Goal: Task Accomplishment & Management: Use online tool/utility

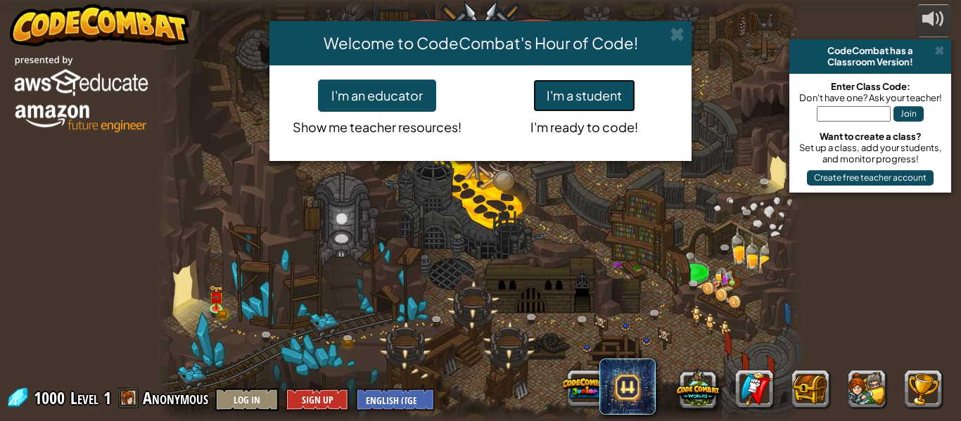
click at [592, 80] on button "I'm a student" at bounding box center [584, 96] width 102 height 32
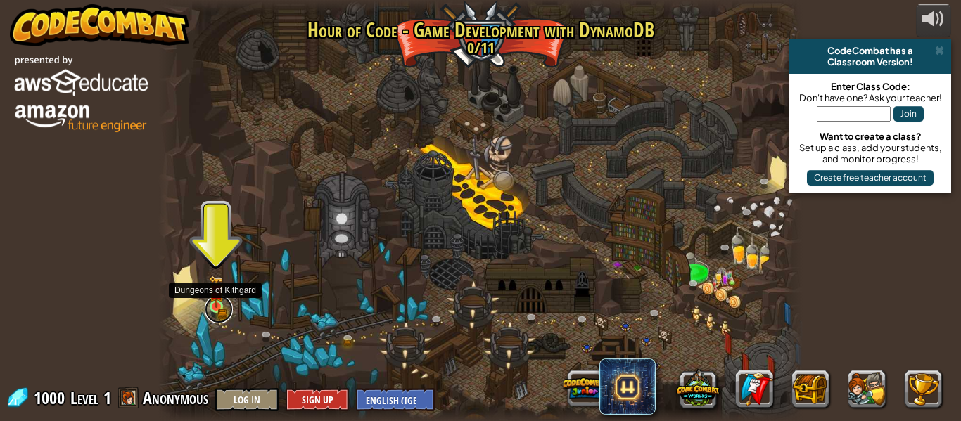
click at [227, 301] on link at bounding box center [219, 310] width 28 height 28
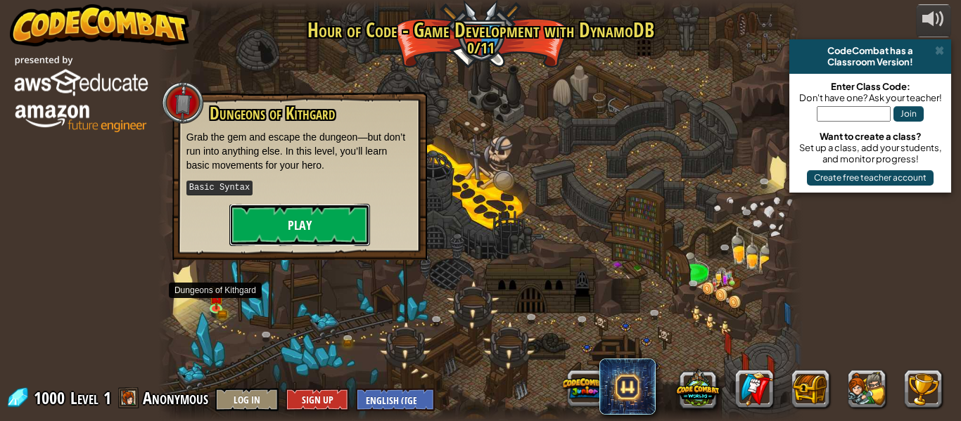
click at [246, 240] on button "Play" at bounding box center [299, 225] width 141 height 42
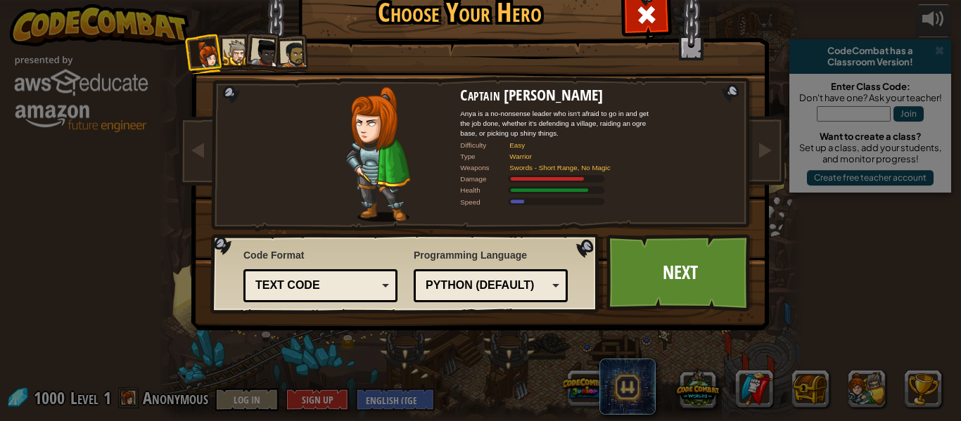
click at [524, 291] on div "Python (Default)" at bounding box center [487, 286] width 122 height 16
click at [694, 280] on link "Next" at bounding box center [680, 272] width 147 height 77
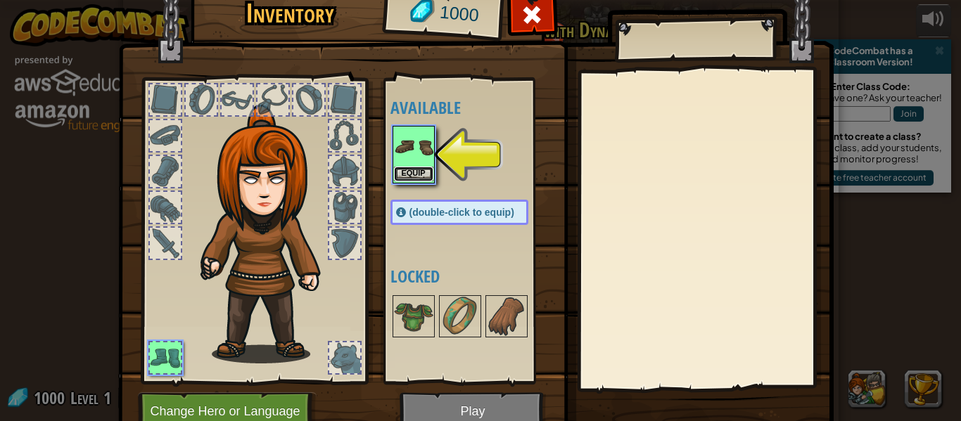
click at [404, 175] on button "Equip" at bounding box center [413, 174] width 39 height 15
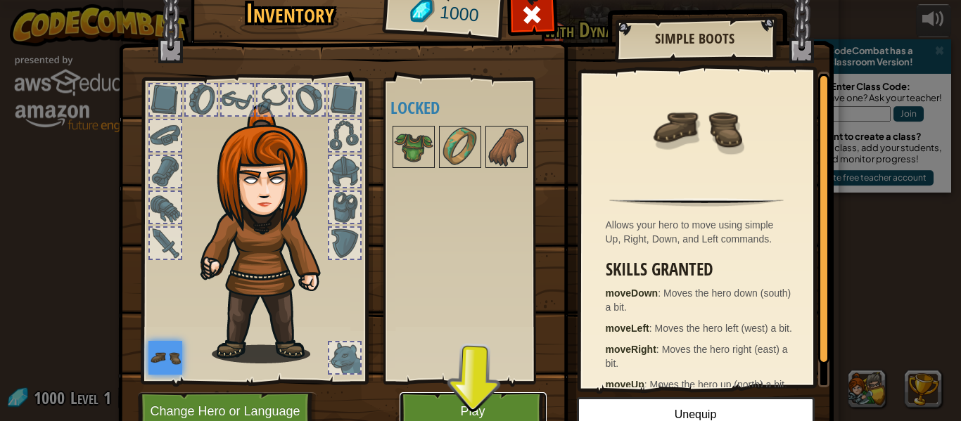
click at [516, 409] on button "Play" at bounding box center [473, 412] width 147 height 39
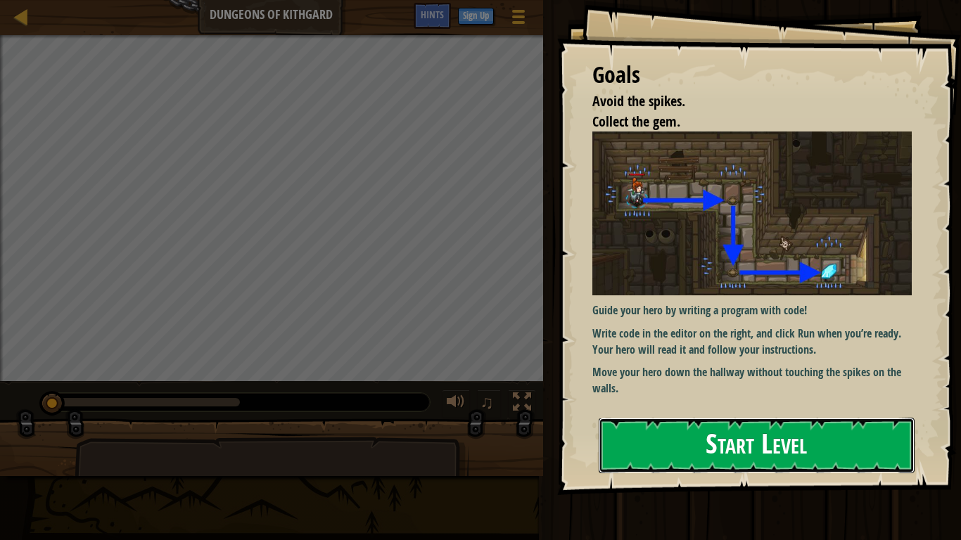
click at [793, 421] on button "Start Level" at bounding box center [757, 446] width 316 height 56
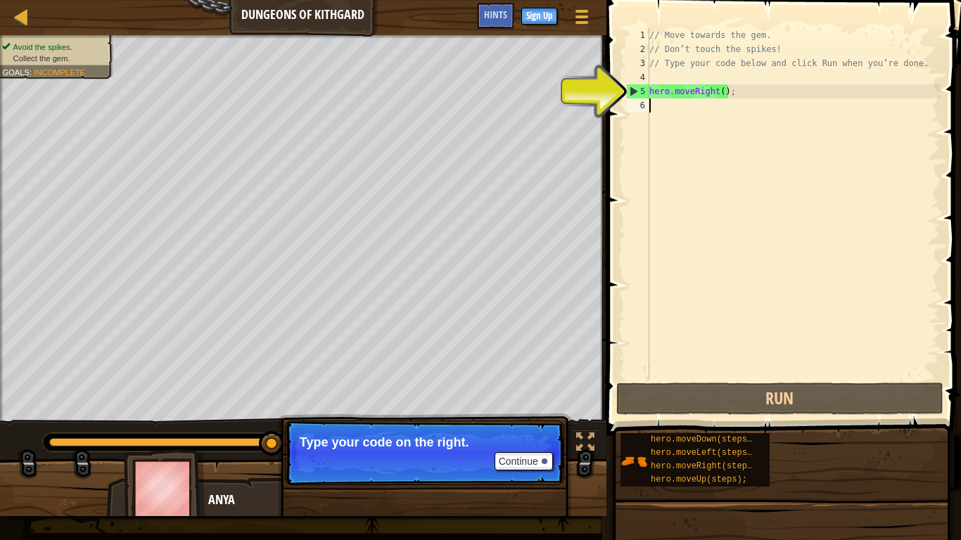
click at [633, 93] on div "5" at bounding box center [638, 91] width 23 height 14
type textarea "hero.moveRight();"
click at [711, 118] on div "// Move towards the gem. // Don’t touch the spikes! // Type your code below and…" at bounding box center [793, 218] width 293 height 380
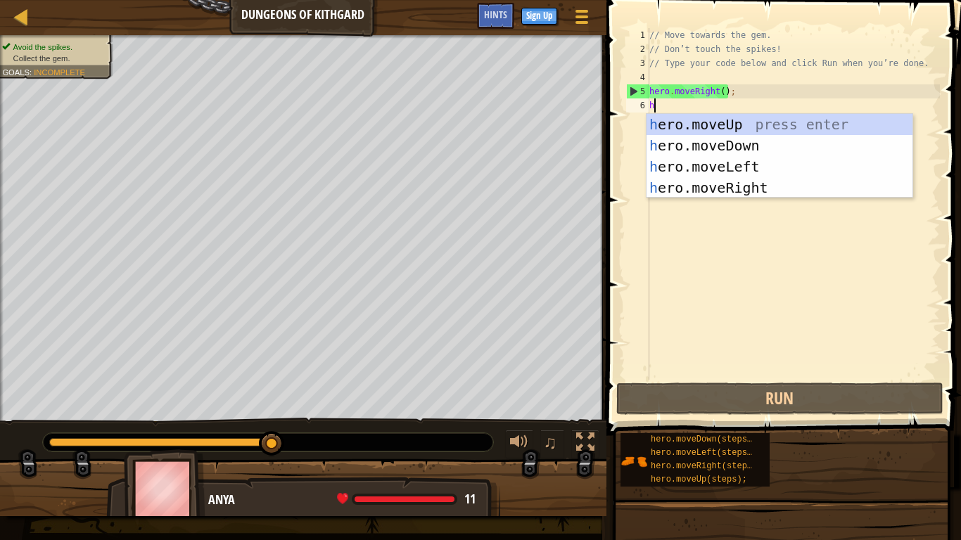
scroll to position [6, 0]
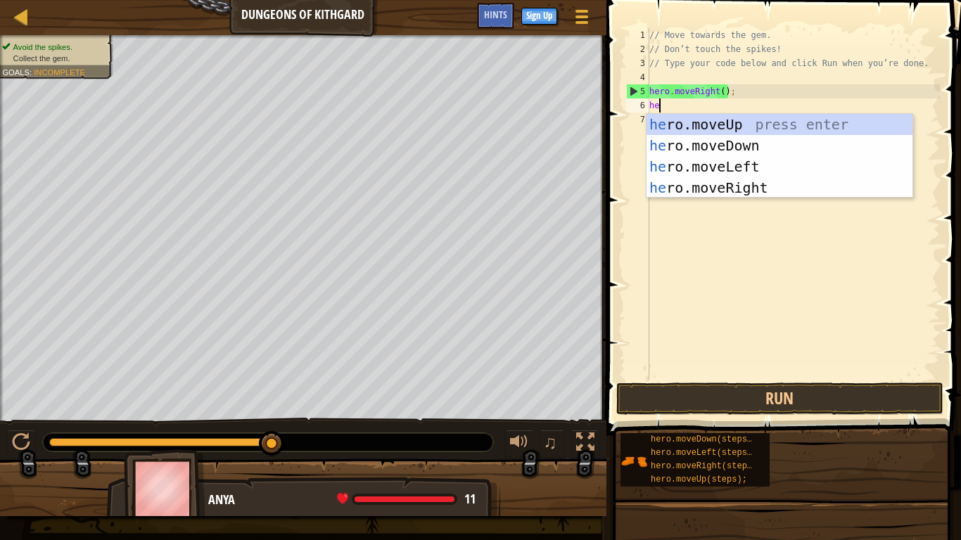
type textarea "her"
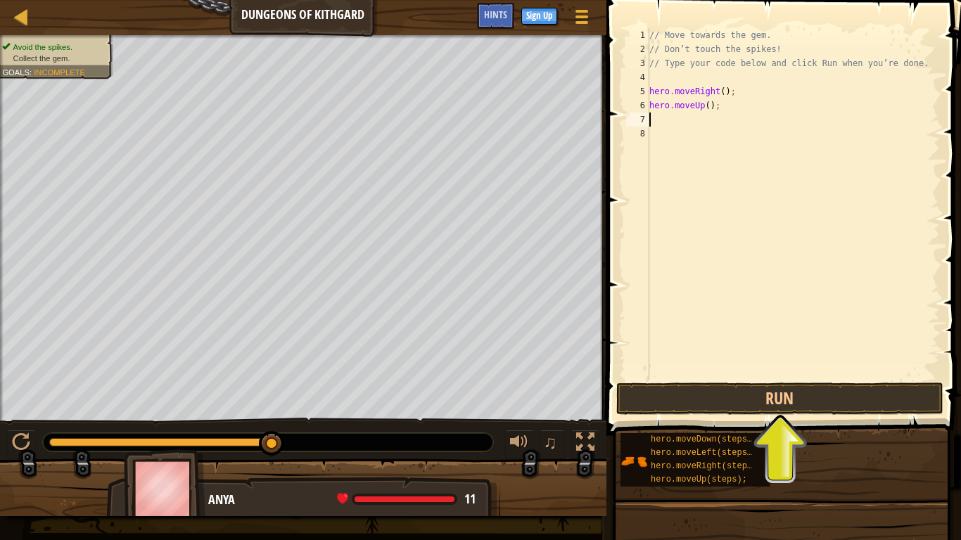
click at [705, 110] on div "// Move towards the gem. // Don’t touch the spikes! // Type your code below and…" at bounding box center [793, 218] width 293 height 380
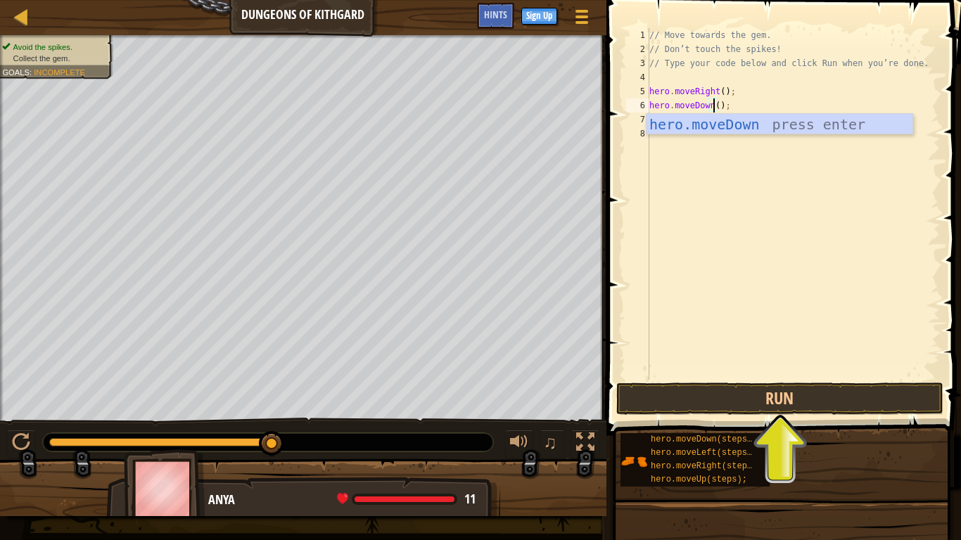
scroll to position [6, 9]
type textarea "hero.moveDown();"
click at [659, 405] on button "Run" at bounding box center [780, 399] width 328 height 32
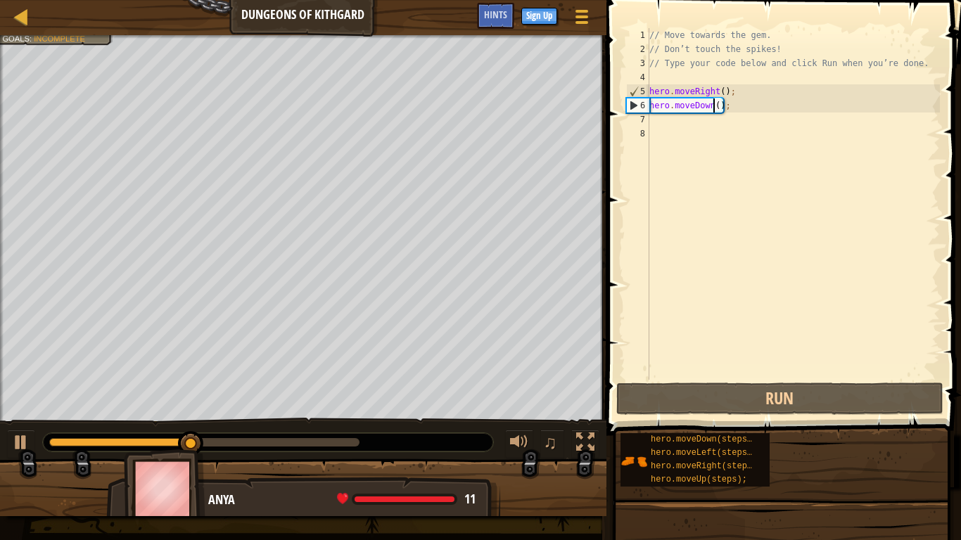
click at [758, 146] on div "// Move towards the gem. // Don’t touch the spikes! // Type your code below and…" at bounding box center [793, 218] width 293 height 380
click at [744, 125] on div "// Move towards the gem. // Don’t touch the spikes! // Type your code below and…" at bounding box center [793, 218] width 293 height 380
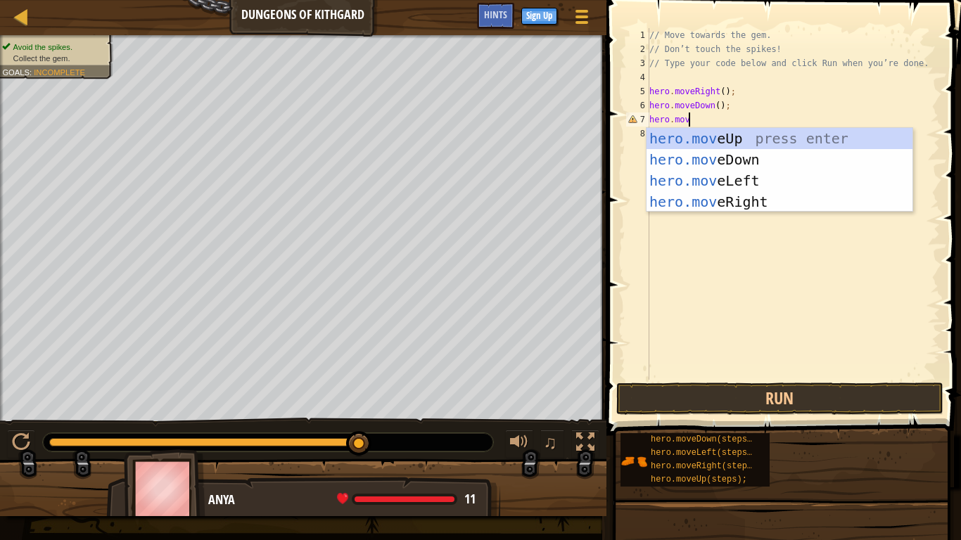
scroll to position [6, 6]
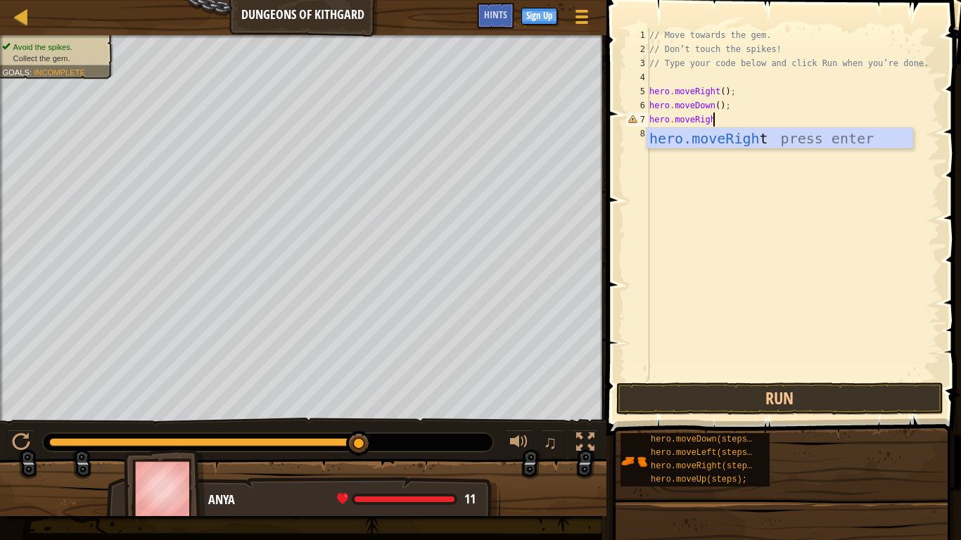
type textarea "hero.moveRight"
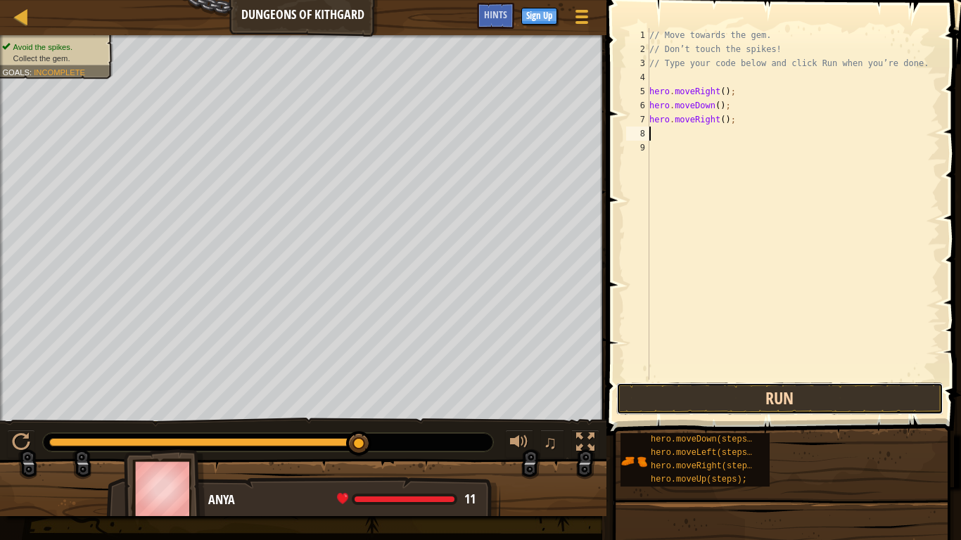
click at [788, 405] on button "Run" at bounding box center [780, 399] width 328 height 32
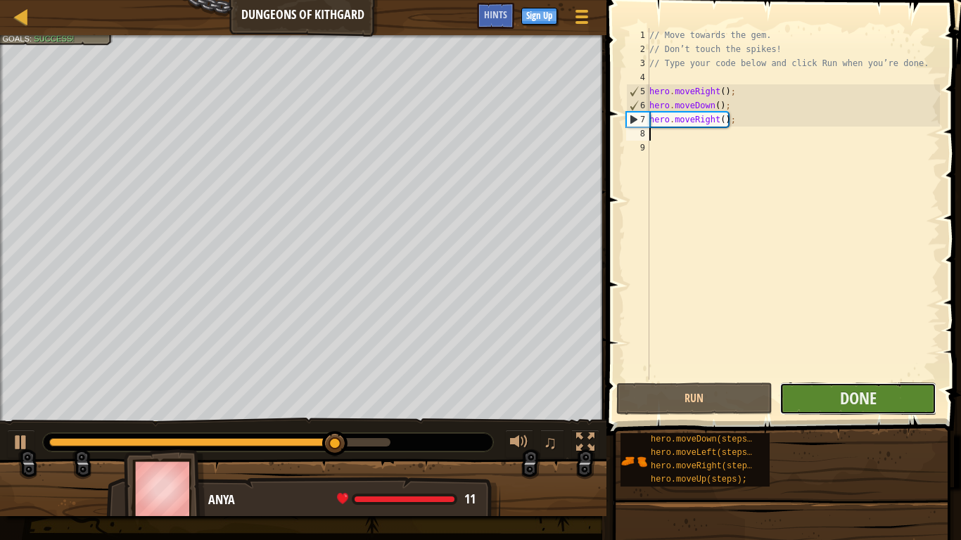
click at [799, 405] on button "Done" at bounding box center [858, 399] width 157 height 32
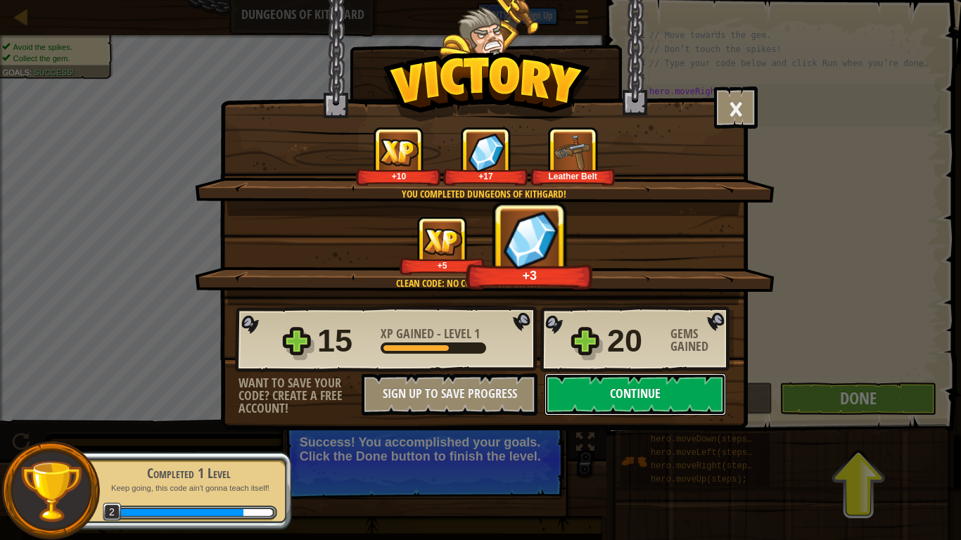
click at [661, 408] on button "Continue" at bounding box center [636, 395] width 182 height 42
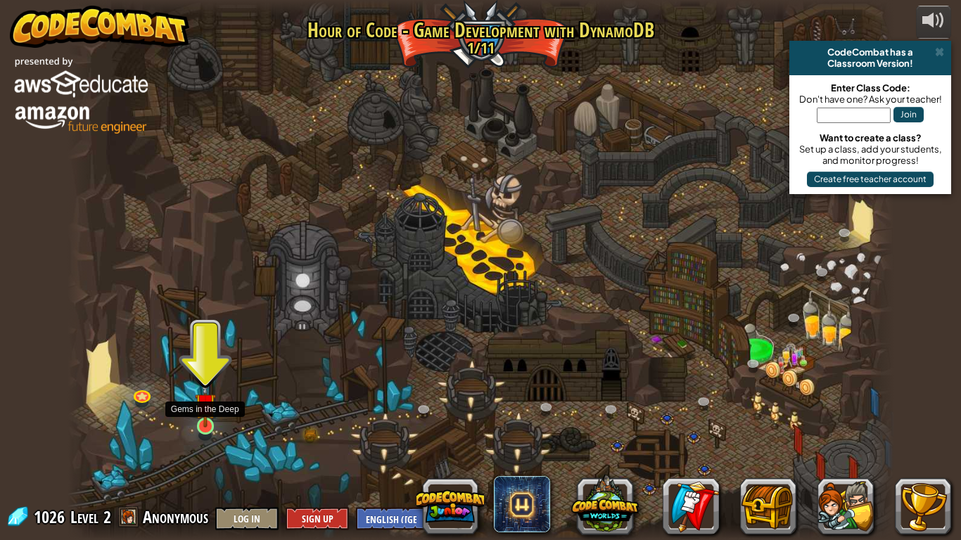
click at [213, 413] on img at bounding box center [205, 404] width 21 height 48
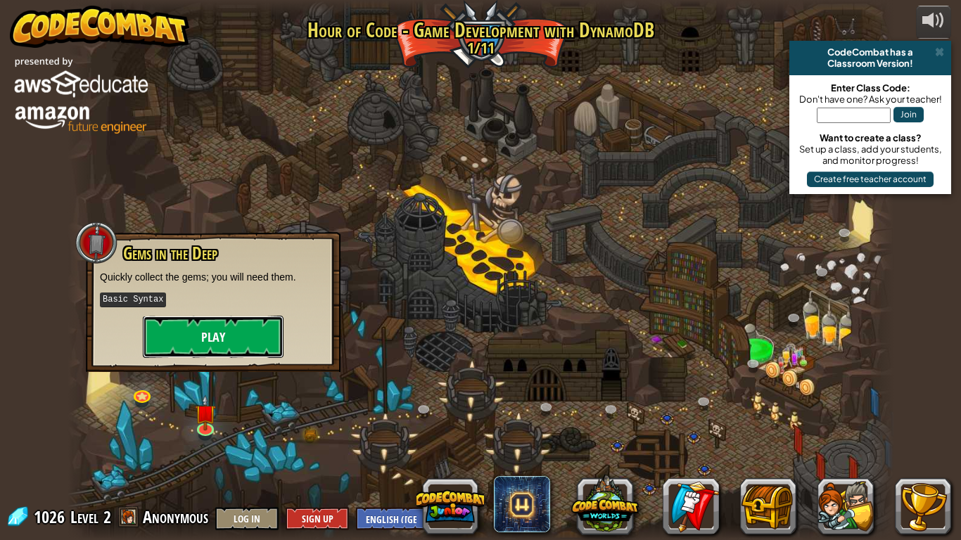
click at [205, 343] on button "Play" at bounding box center [213, 337] width 141 height 42
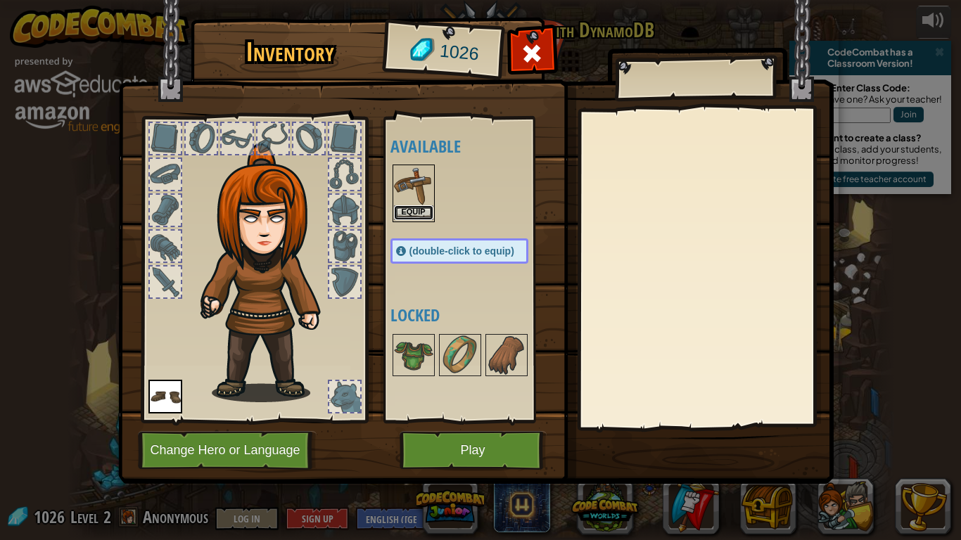
click at [409, 212] on button "Equip" at bounding box center [413, 212] width 39 height 15
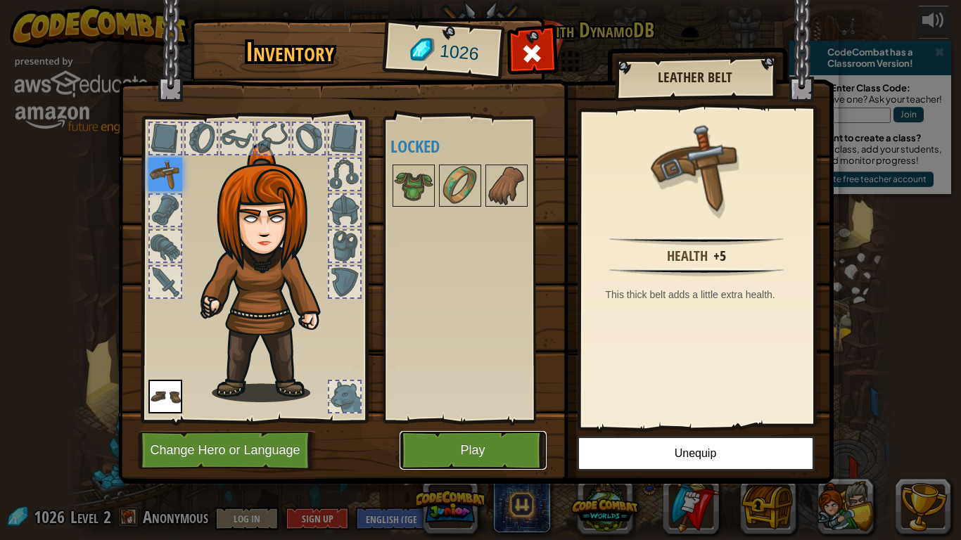
click at [476, 421] on button "Play" at bounding box center [473, 450] width 147 height 39
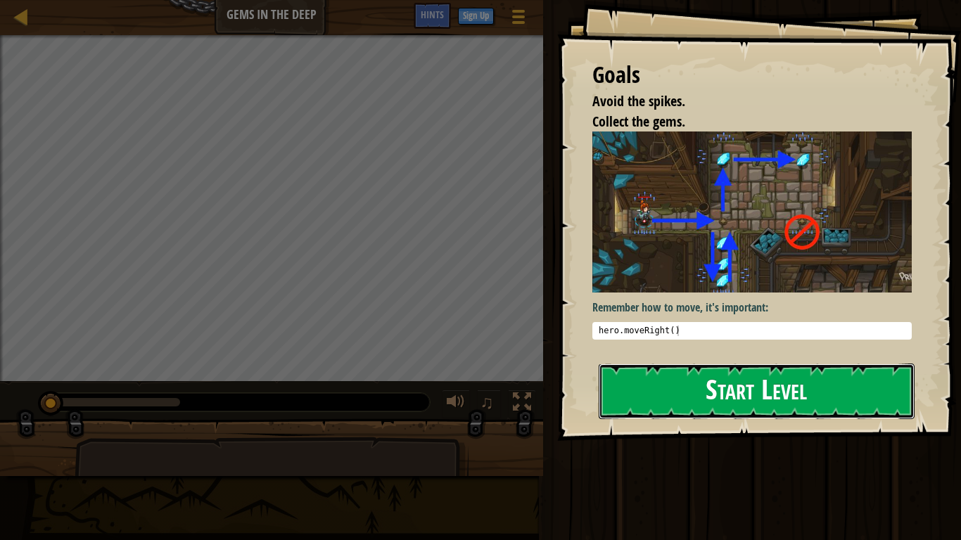
click at [781, 376] on button "Start Level" at bounding box center [757, 392] width 316 height 56
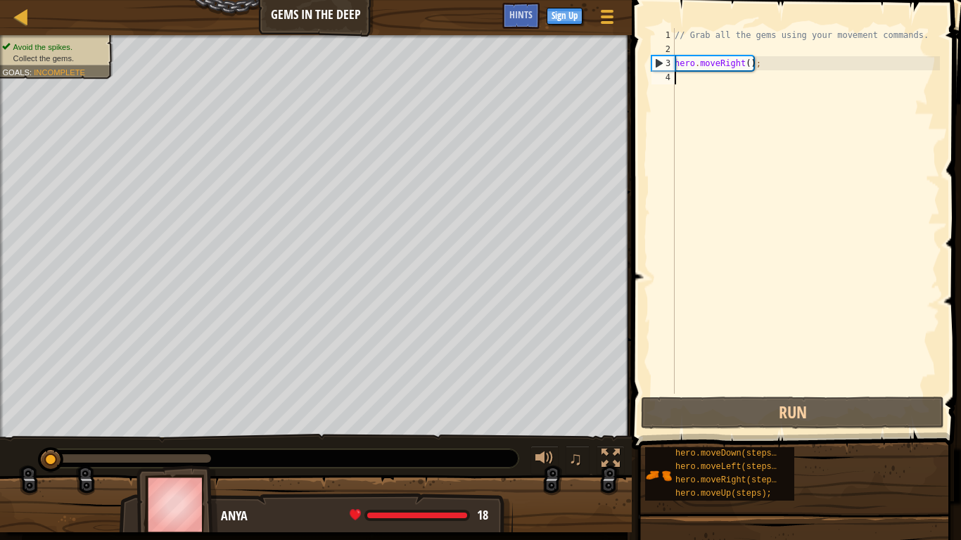
click at [757, 87] on div "// Grab all the gems using your movement commands. hero . moveRight ( ) ;" at bounding box center [806, 225] width 268 height 394
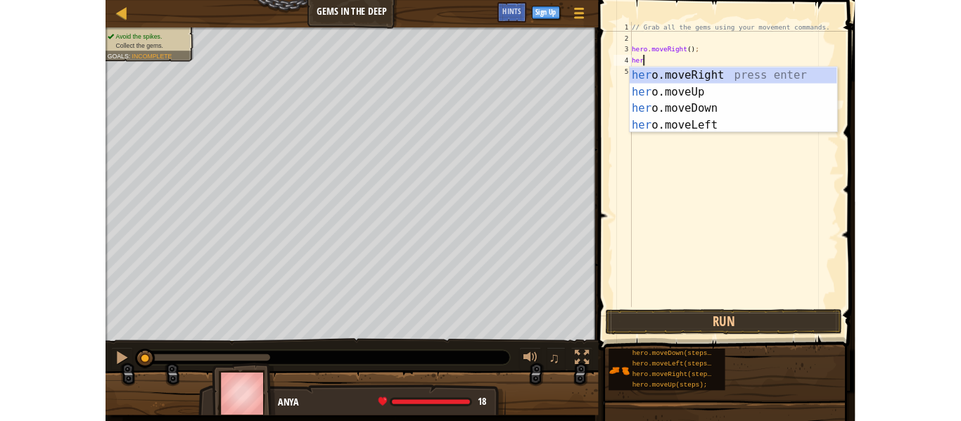
scroll to position [6, 2]
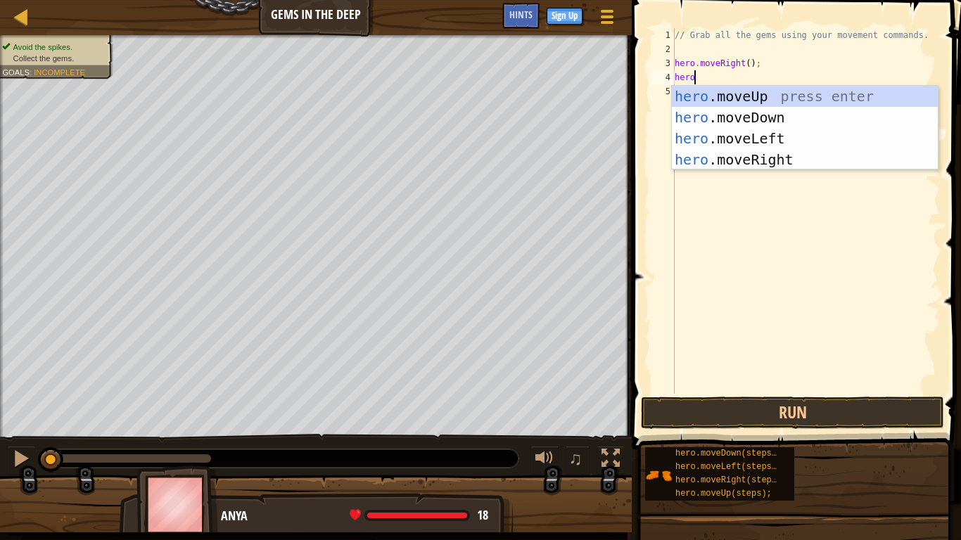
type textarea "hero"
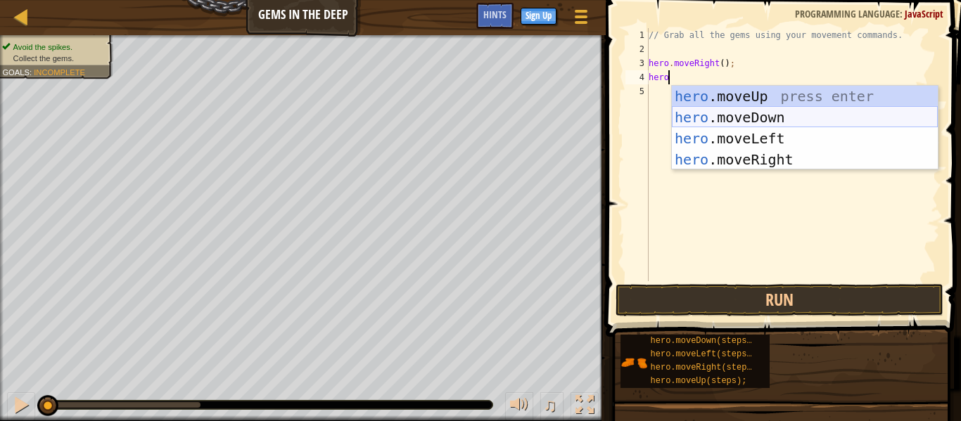
click at [737, 118] on div "hero .moveUp press enter hero .moveDown press enter hero .moveLeft press enter …" at bounding box center [805, 149] width 266 height 127
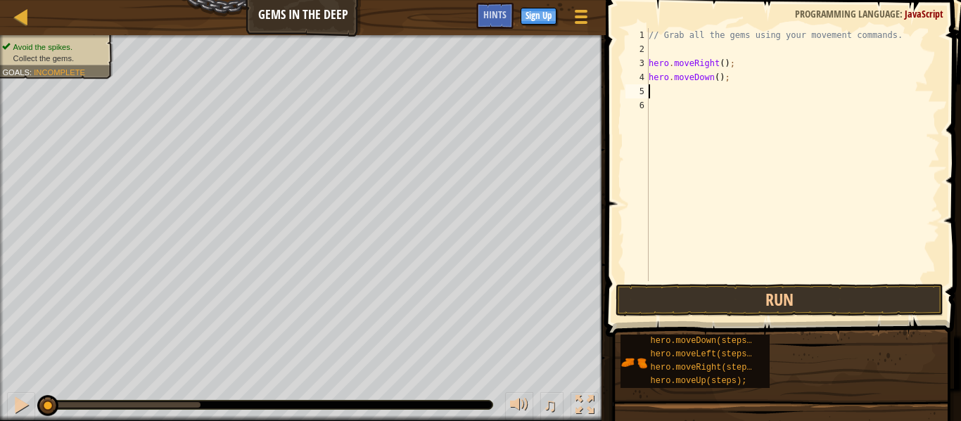
scroll to position [6, 0]
click at [745, 299] on button "Run" at bounding box center [780, 300] width 328 height 32
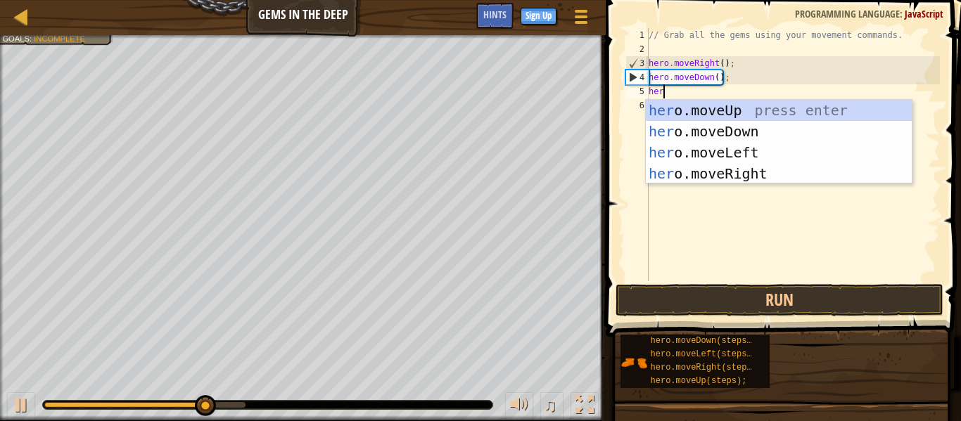
type textarea "hero"
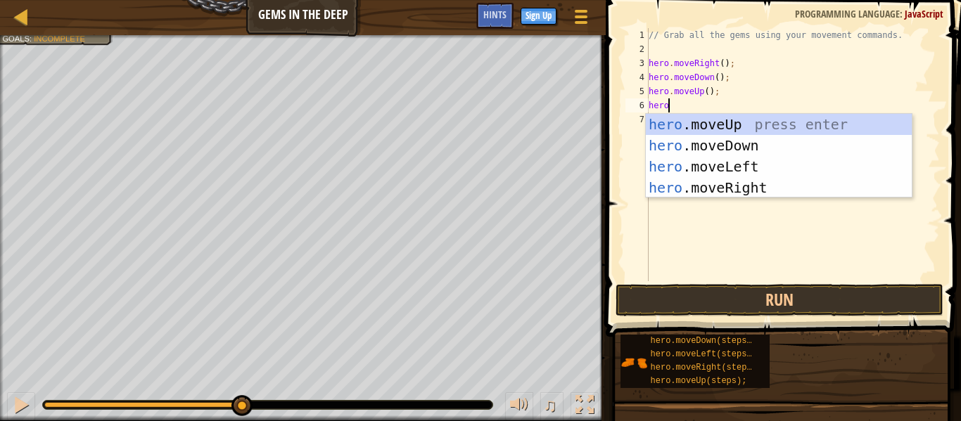
scroll to position [6, 2]
click at [837, 310] on button "Run" at bounding box center [780, 300] width 328 height 32
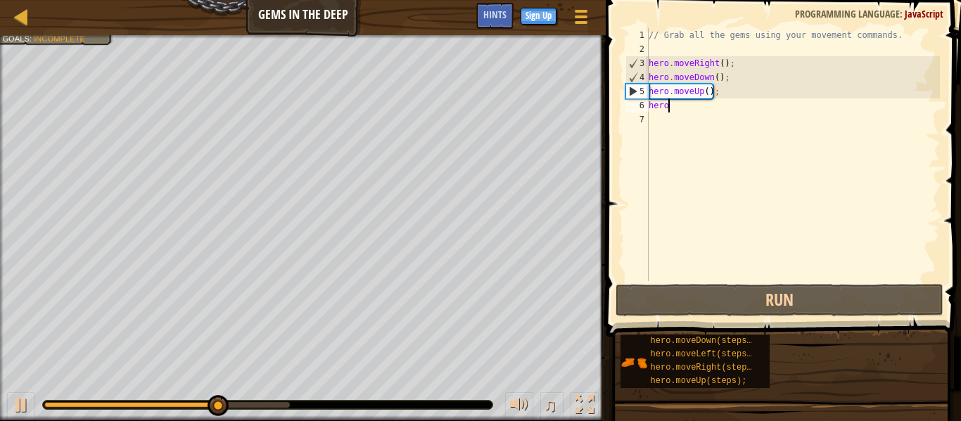
type textarea "herom"
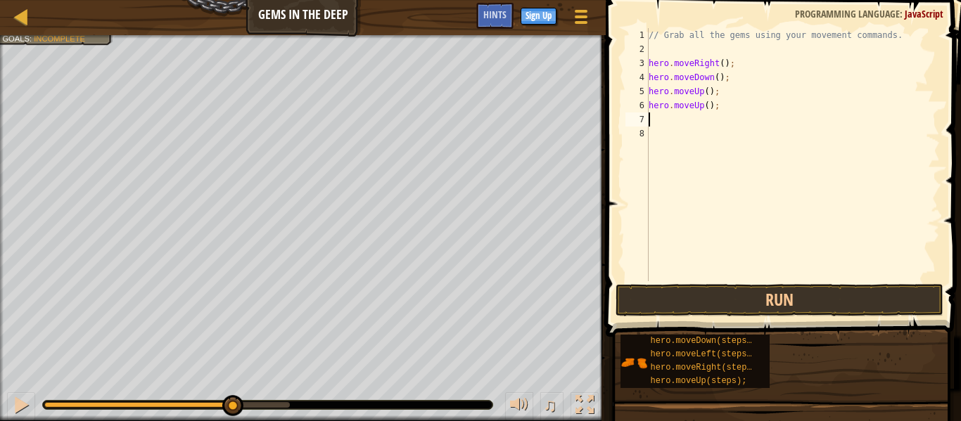
scroll to position [6, 0]
click at [768, 318] on span at bounding box center [785, 148] width 367 height 379
click at [759, 307] on button "Run" at bounding box center [780, 300] width 328 height 32
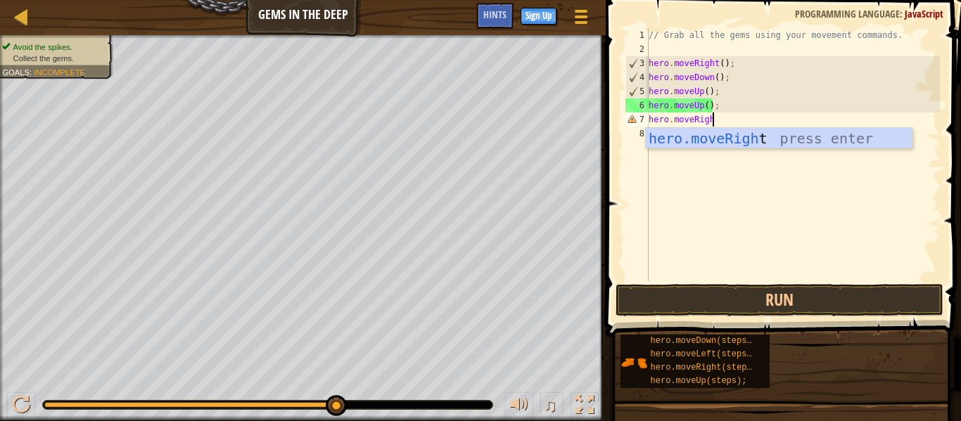
scroll to position [6, 9]
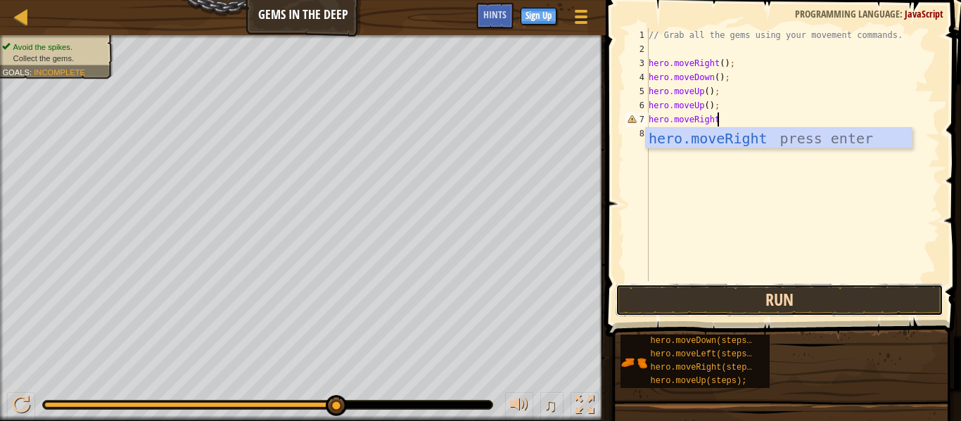
click at [738, 296] on button "Run" at bounding box center [780, 300] width 328 height 32
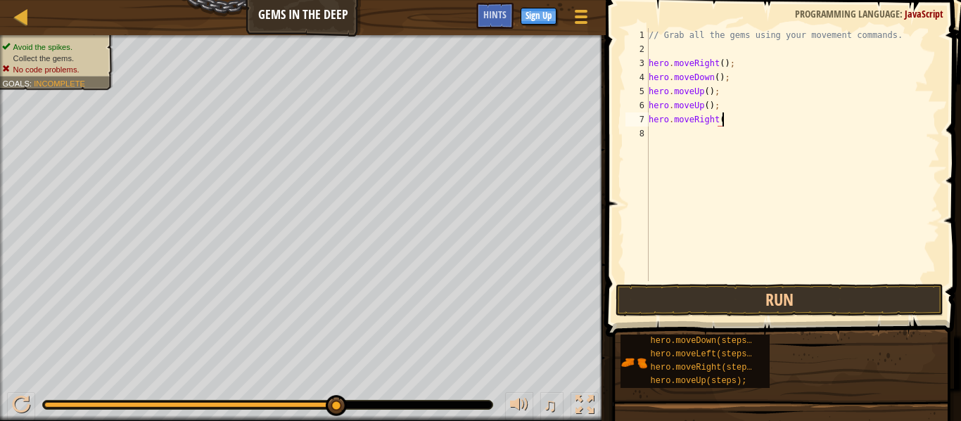
scroll to position [6, 11]
type textarea "hero.moveRight()"
click at [767, 298] on button "Run" at bounding box center [780, 300] width 328 height 32
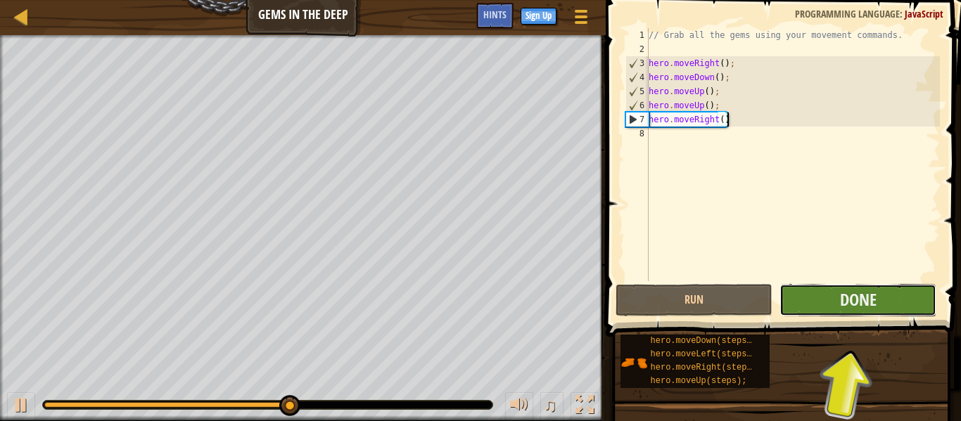
click at [803, 307] on button "Done" at bounding box center [858, 300] width 157 height 32
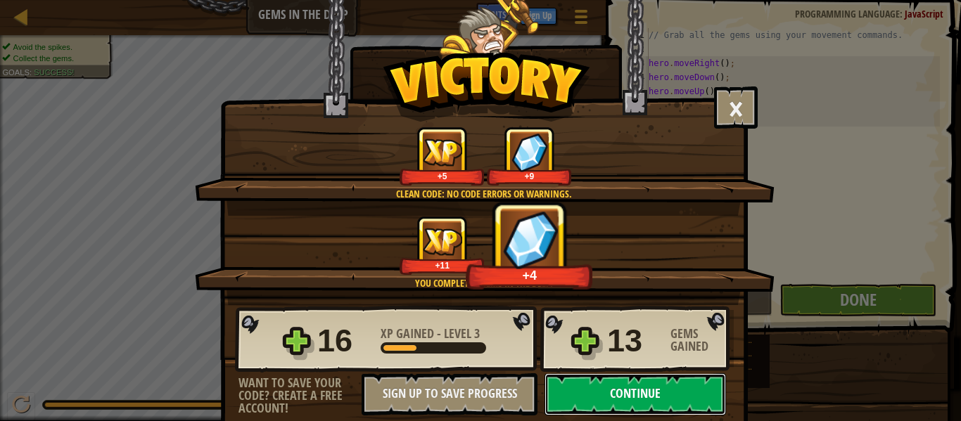
click at [611, 399] on button "Continue" at bounding box center [636, 395] width 182 height 42
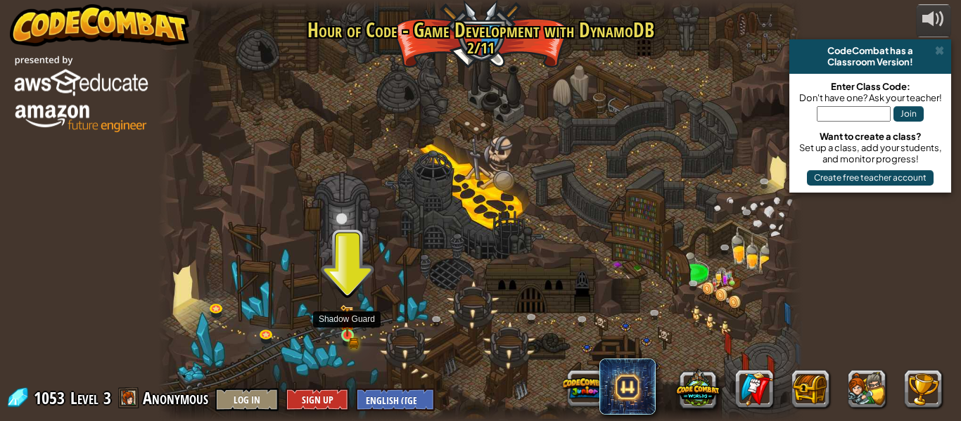
click at [344, 330] on img at bounding box center [347, 321] width 15 height 32
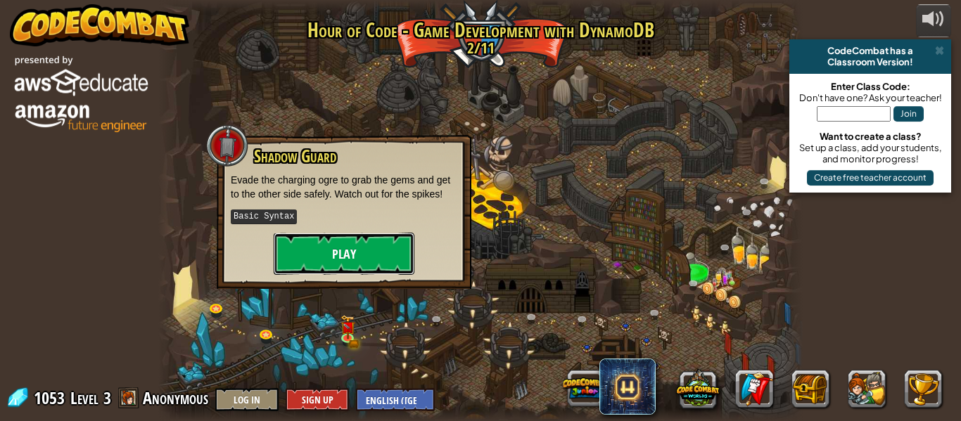
click at [364, 263] on button "Play" at bounding box center [344, 254] width 141 height 42
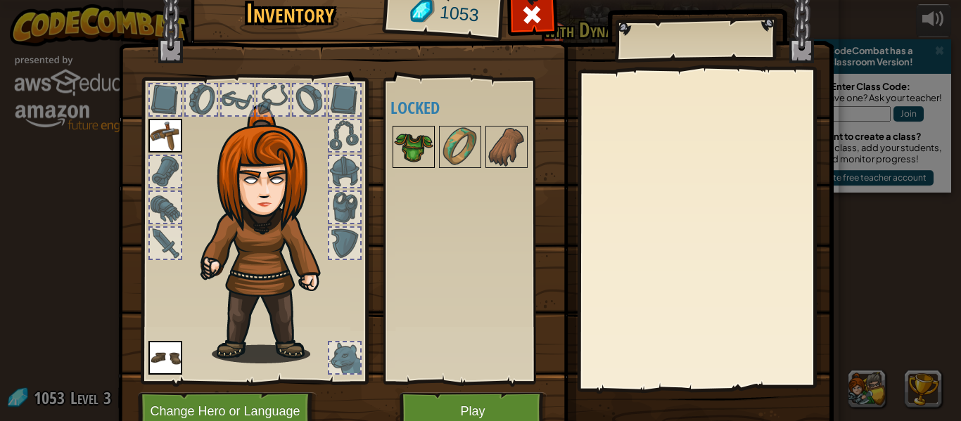
click at [409, 160] on img at bounding box center [413, 146] width 39 height 39
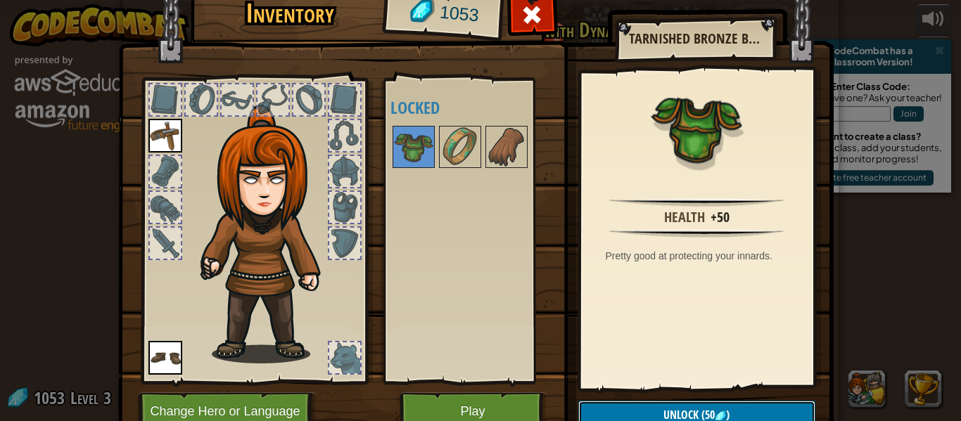
click at [588, 406] on button "Unlock (50 )" at bounding box center [696, 415] width 237 height 29
click at [442, 141] on img at bounding box center [459, 146] width 39 height 39
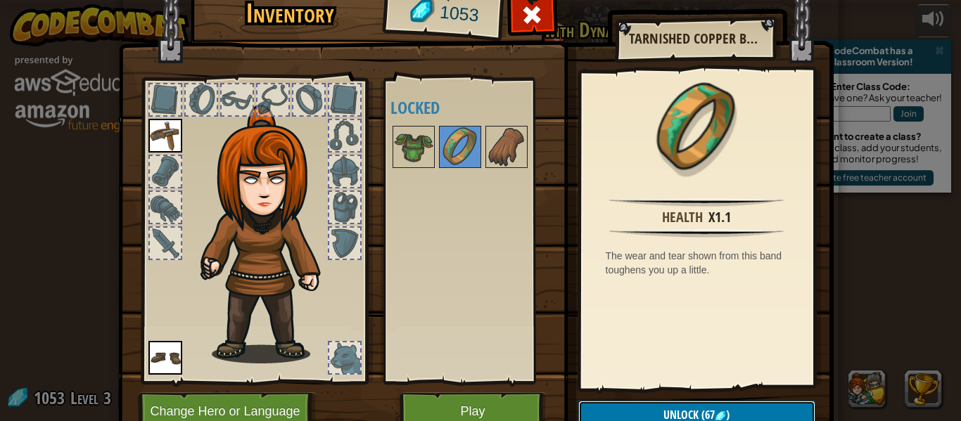
click at [636, 404] on button "Unlock (67 )" at bounding box center [696, 415] width 237 height 29
click at [636, 404] on button "Confirm" at bounding box center [696, 415] width 237 height 29
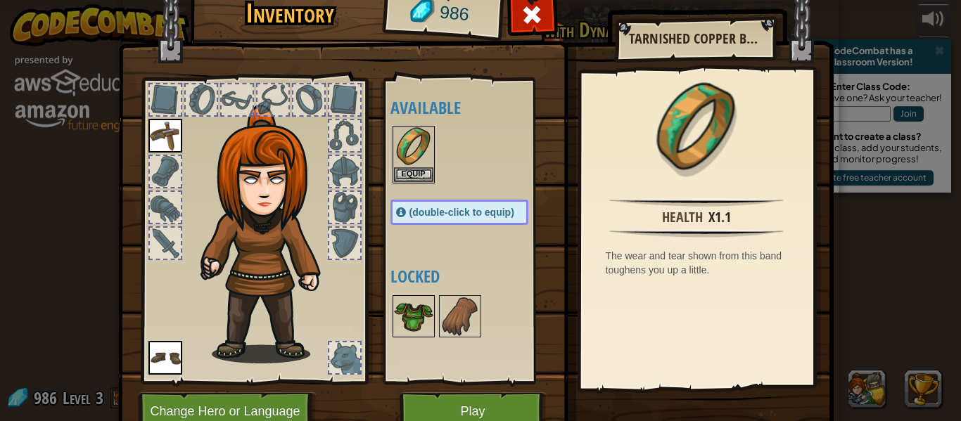
click at [426, 324] on img at bounding box center [413, 316] width 39 height 39
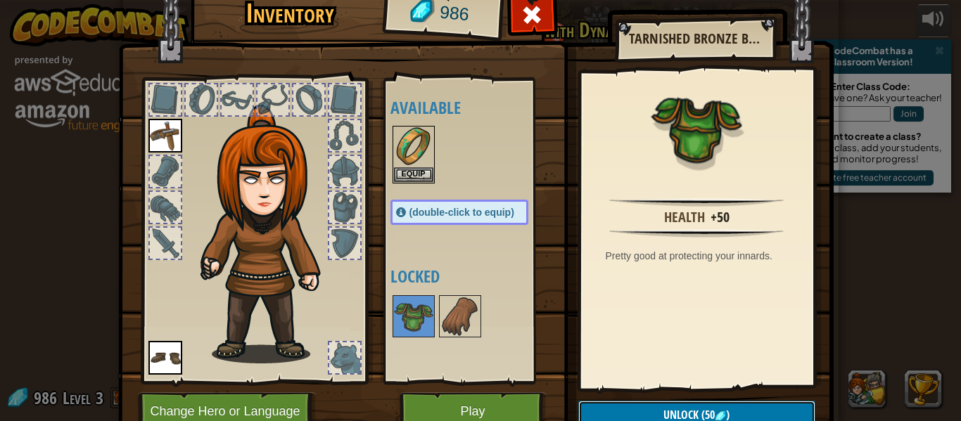
click at [632, 403] on button "Unlock (50 )" at bounding box center [696, 415] width 237 height 29
click at [632, 403] on button "Confirm" at bounding box center [696, 415] width 237 height 29
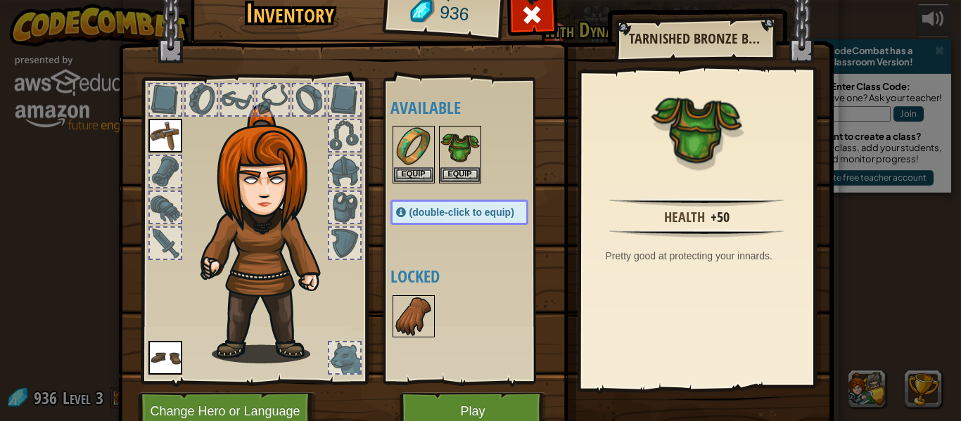
click at [396, 312] on div "Available Equip Equip Equip Equip (double-click to equip) Locked" at bounding box center [473, 230] width 166 height 293
click at [396, 312] on img at bounding box center [413, 316] width 39 height 39
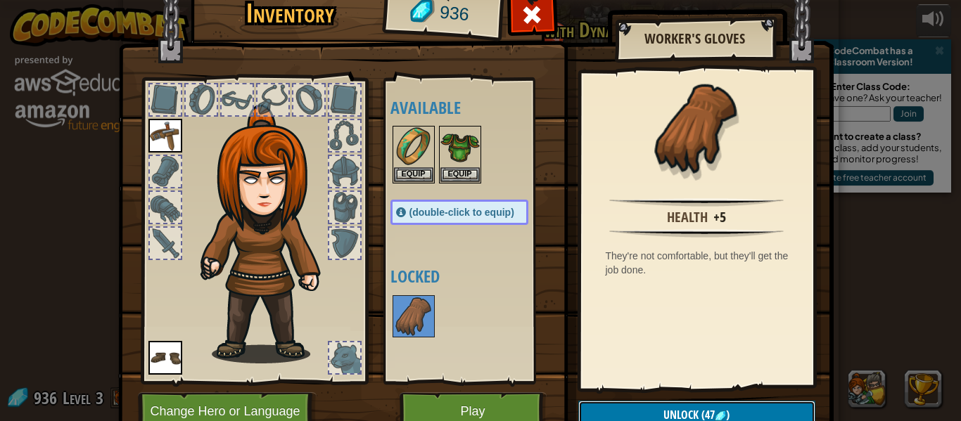
click at [632, 413] on button "Unlock (47 )" at bounding box center [696, 415] width 237 height 29
click at [632, 413] on button "Confirm" at bounding box center [696, 415] width 237 height 29
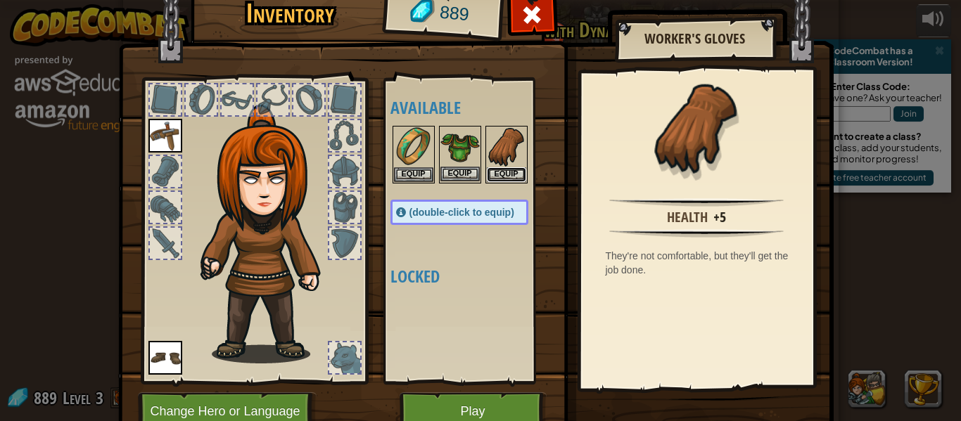
drag, startPoint x: 504, startPoint y: 167, endPoint x: 443, endPoint y: 172, distance: 61.4
click at [443, 172] on div "Available Equip Equip Equip Equip Equip (double-click to equip) Locked" at bounding box center [473, 230] width 166 height 293
click at [443, 172] on button "Equip" at bounding box center [459, 174] width 39 height 15
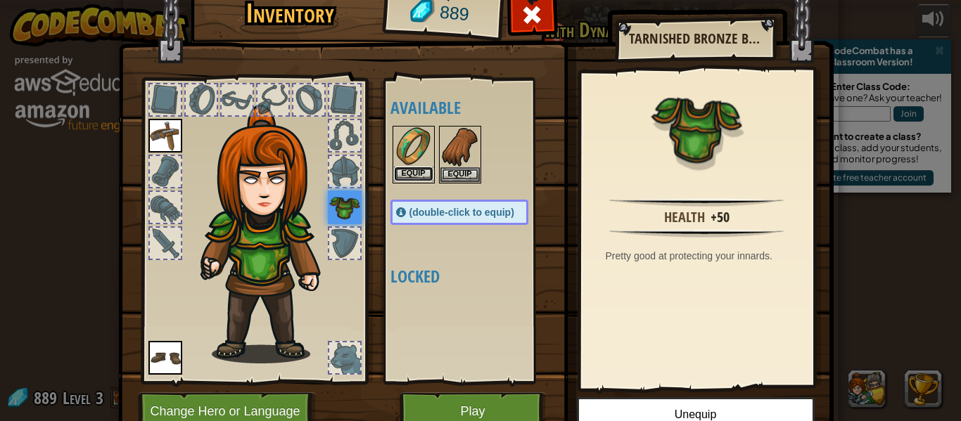
click at [430, 171] on button "Equip" at bounding box center [413, 174] width 39 height 15
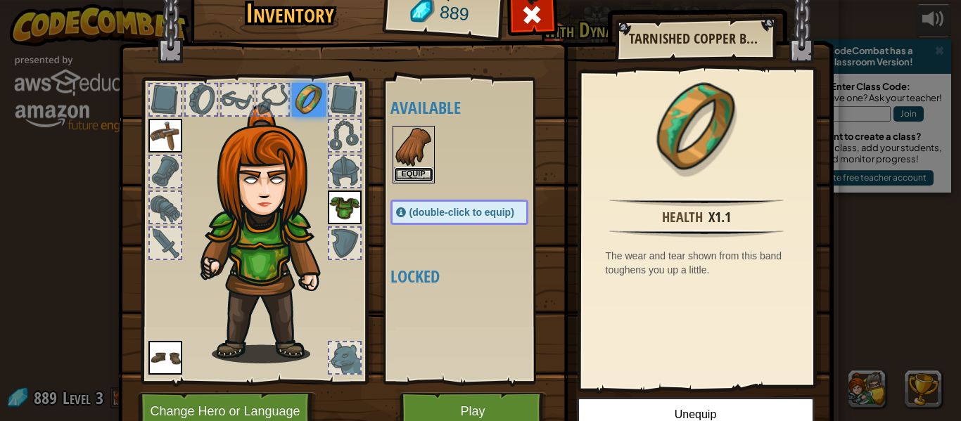
click at [430, 171] on button "Equip" at bounding box center [413, 174] width 39 height 15
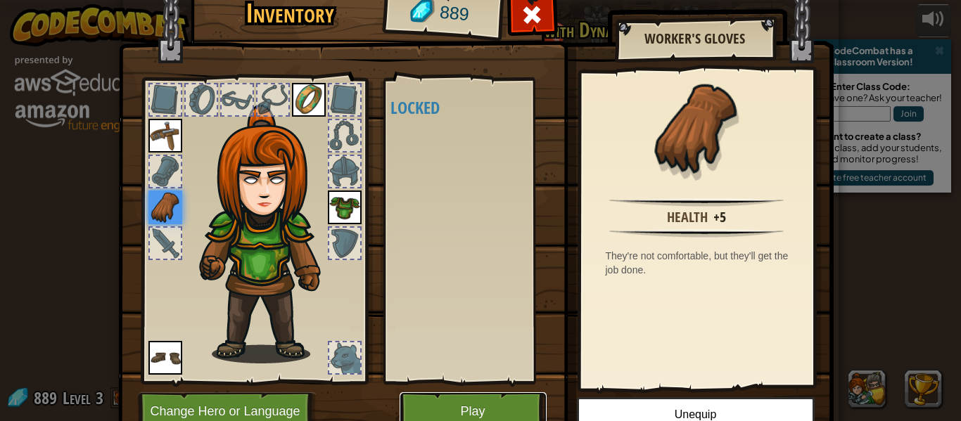
click at [502, 409] on button "Play" at bounding box center [473, 412] width 147 height 39
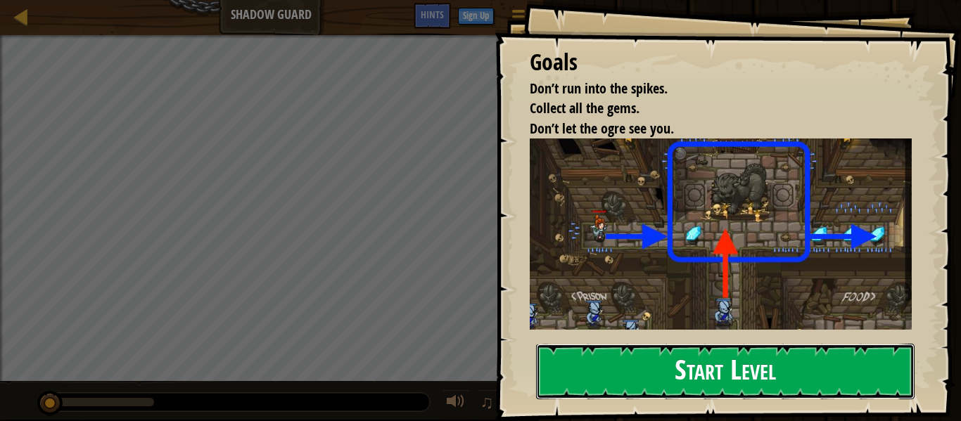
click at [609, 363] on button "Start Level" at bounding box center [725, 372] width 379 height 56
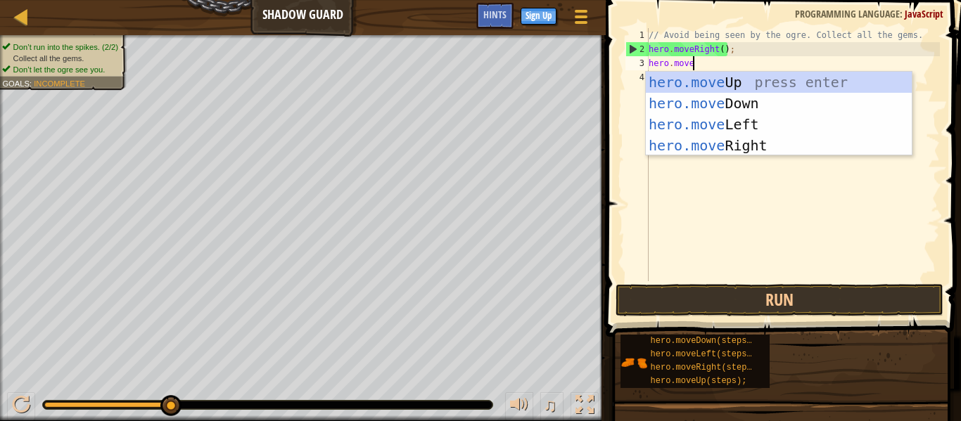
scroll to position [6, 6]
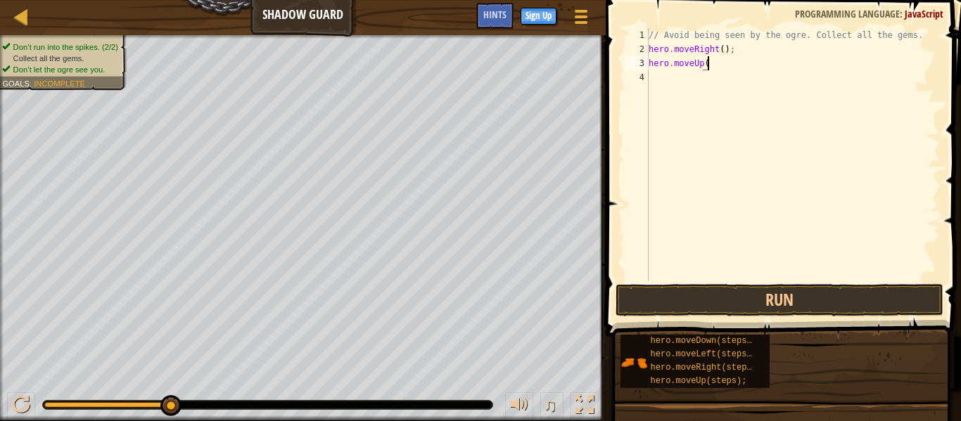
type textarea "hero.moveUp()"
type textarea "hero.moveRight()"
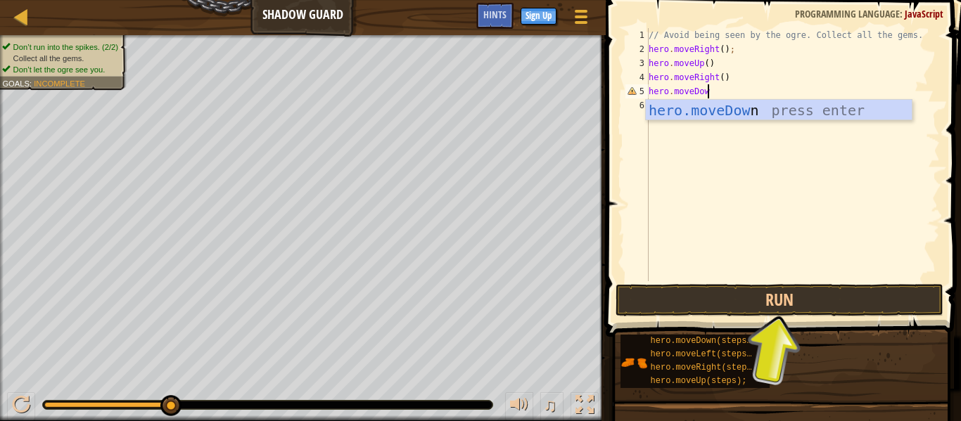
scroll to position [6, 8]
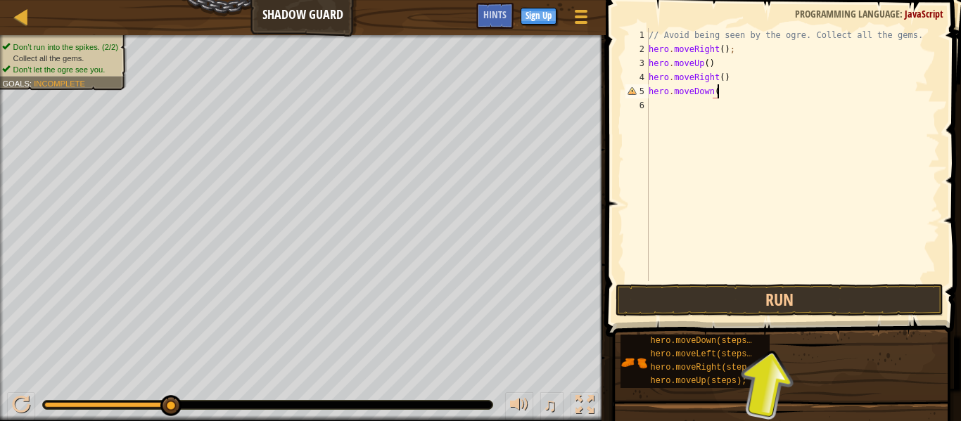
type textarea "hero.moveDown()"
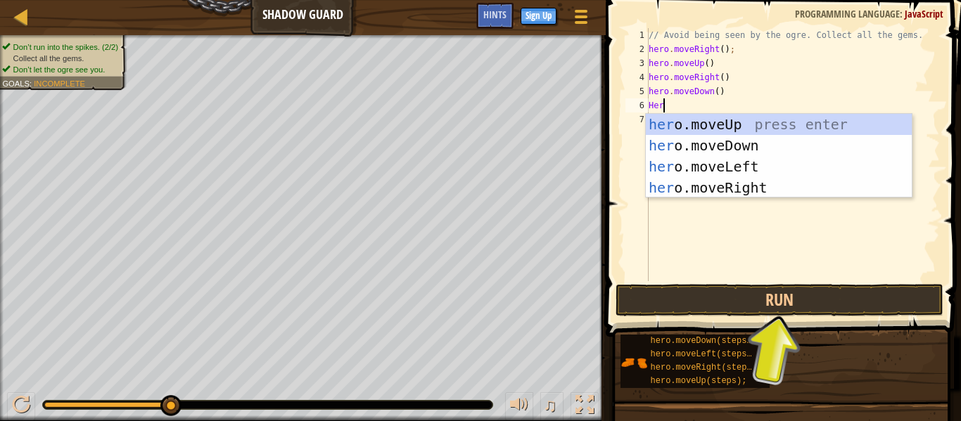
scroll to position [6, 1]
type textarea "H"
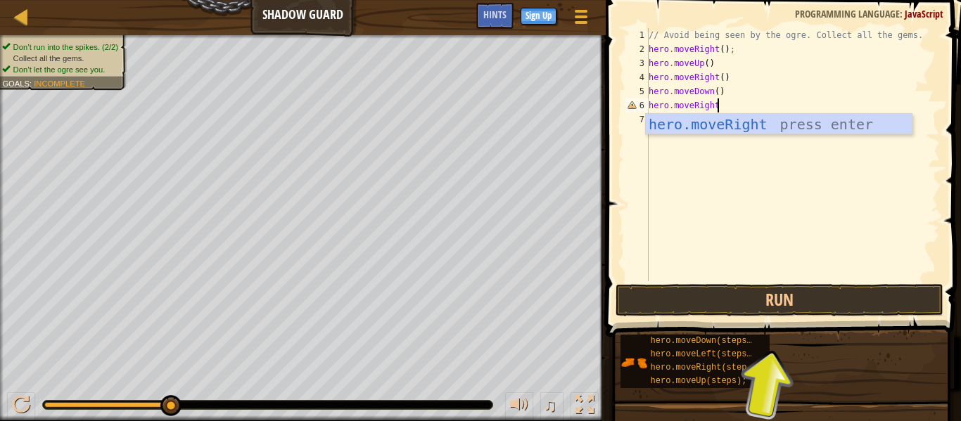
scroll to position [6, 9]
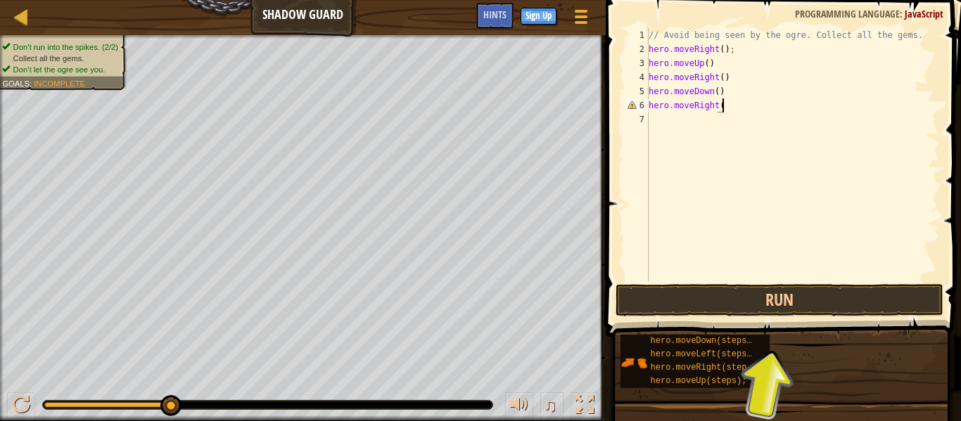
type textarea "hero.moveRight()"
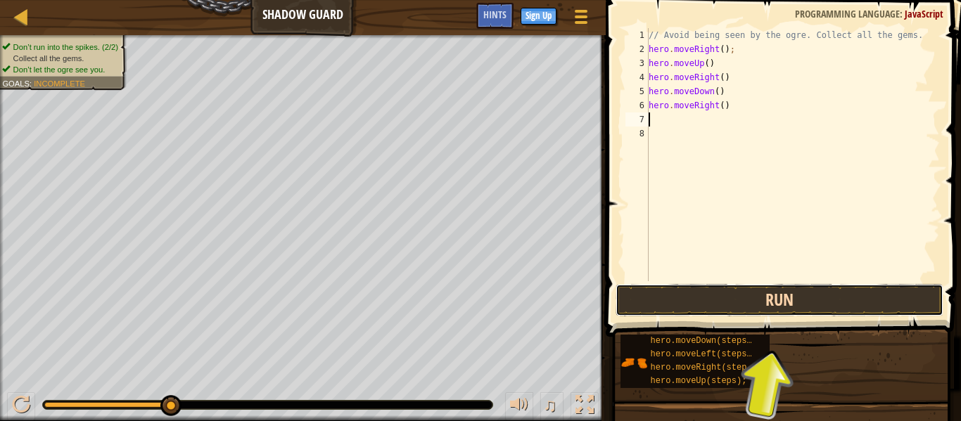
click at [777, 291] on button "Run" at bounding box center [780, 300] width 328 height 32
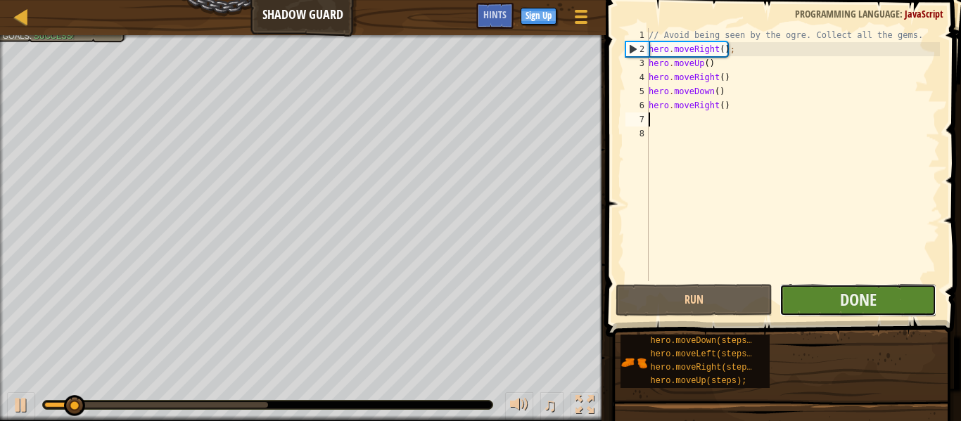
click at [796, 305] on button "Done" at bounding box center [858, 300] width 157 height 32
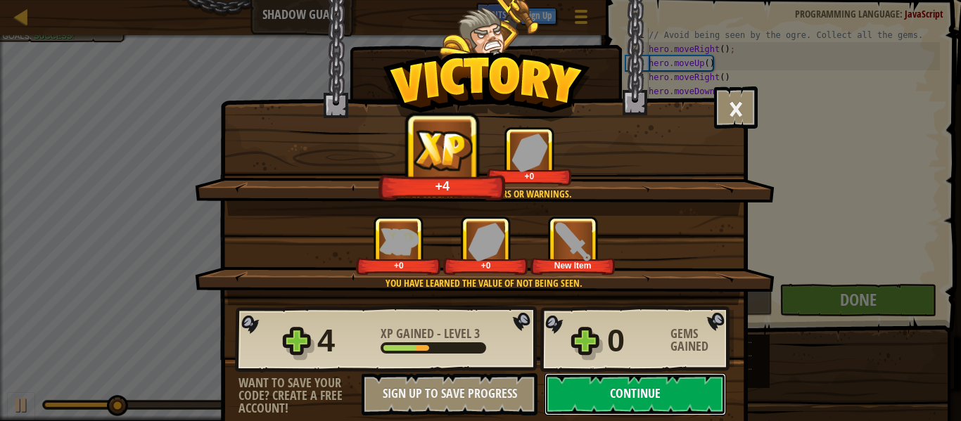
click at [675, 388] on button "Continue" at bounding box center [636, 395] width 182 height 42
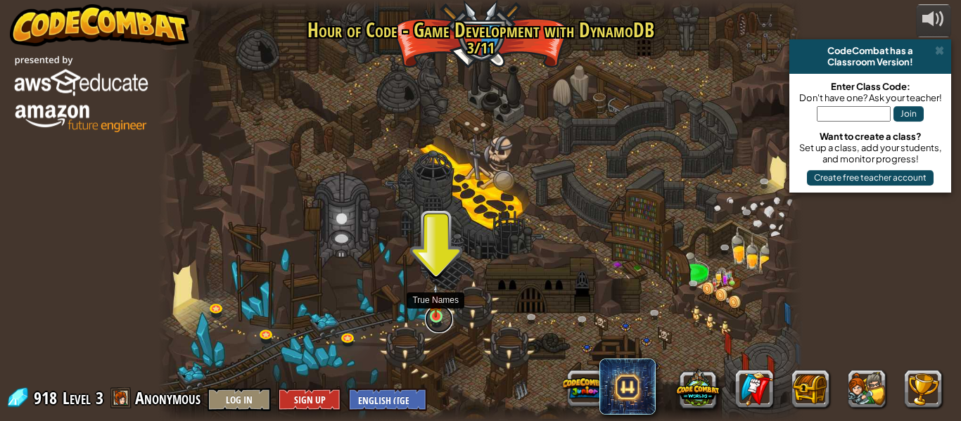
click at [433, 326] on link at bounding box center [439, 319] width 28 height 28
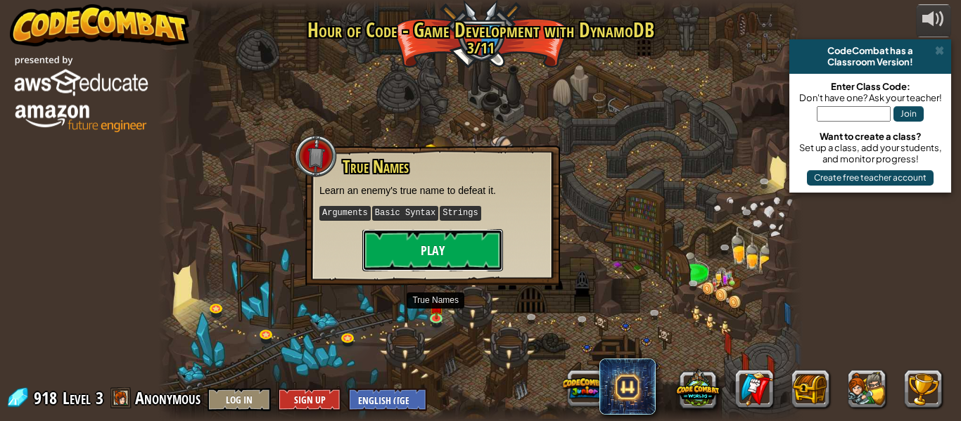
click at [430, 256] on button "Play" at bounding box center [432, 250] width 141 height 42
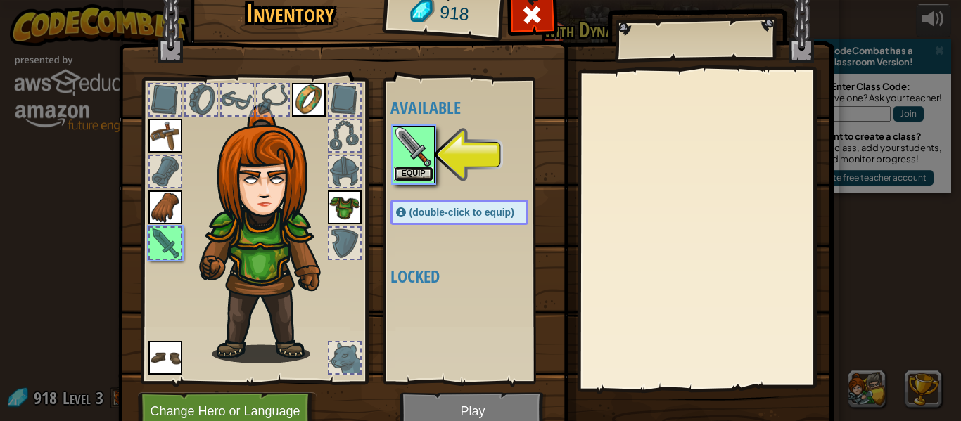
click at [416, 175] on button "Equip" at bounding box center [413, 174] width 39 height 15
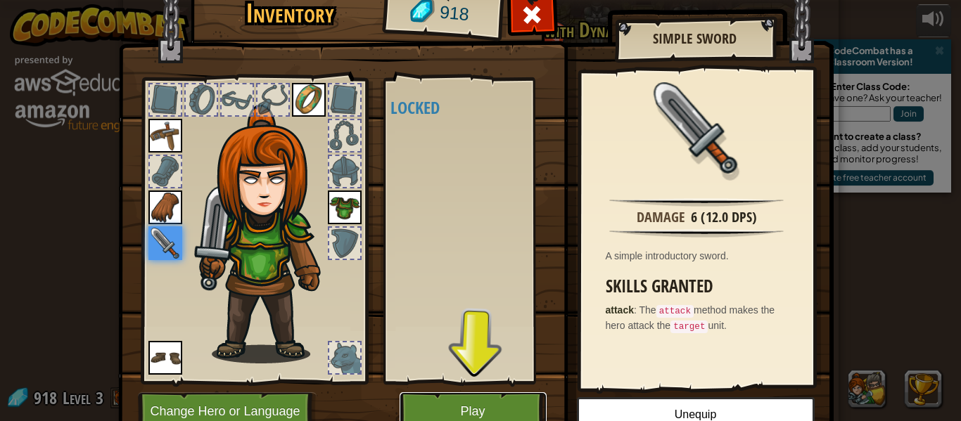
click at [509, 405] on button "Play" at bounding box center [473, 412] width 147 height 39
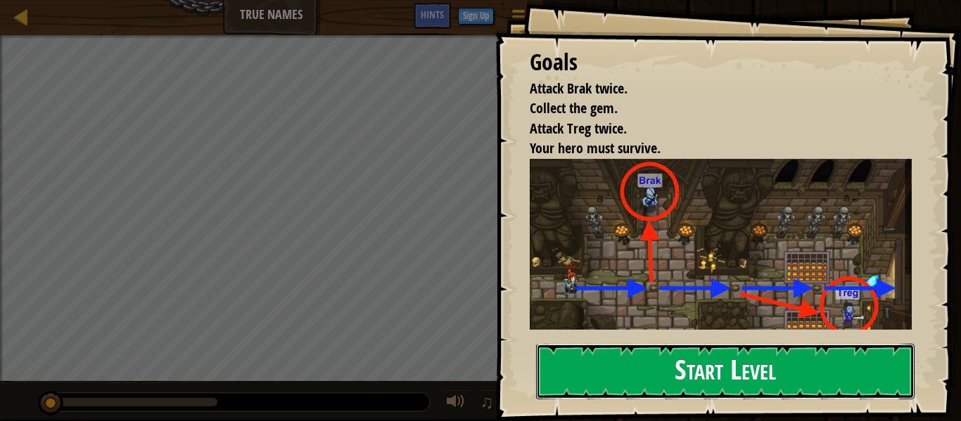
click at [630, 373] on button "Start Level" at bounding box center [725, 372] width 379 height 56
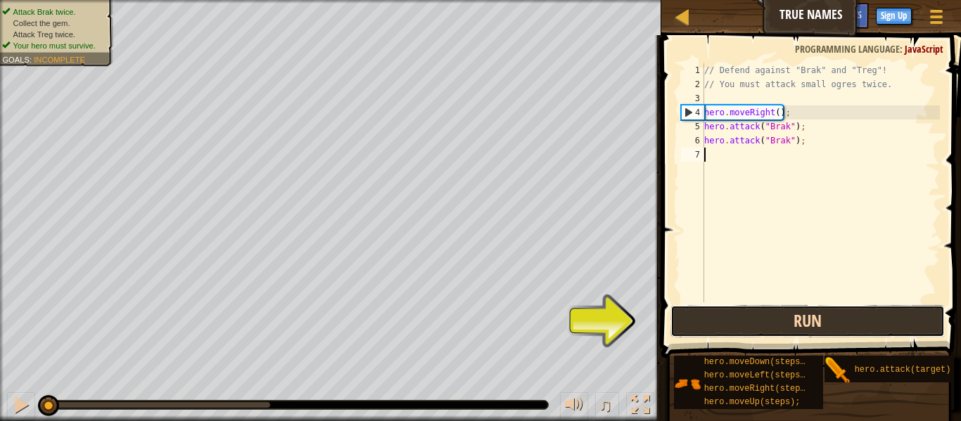
click at [825, 317] on button "Run" at bounding box center [808, 321] width 274 height 32
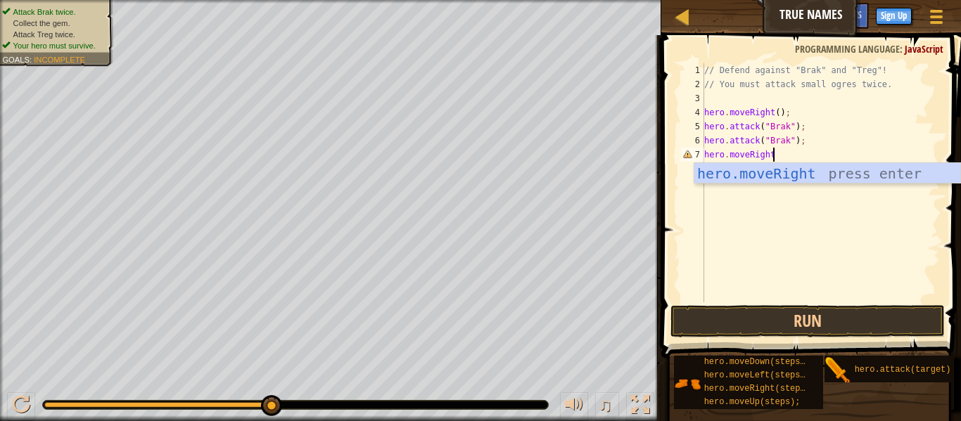
scroll to position [6, 9]
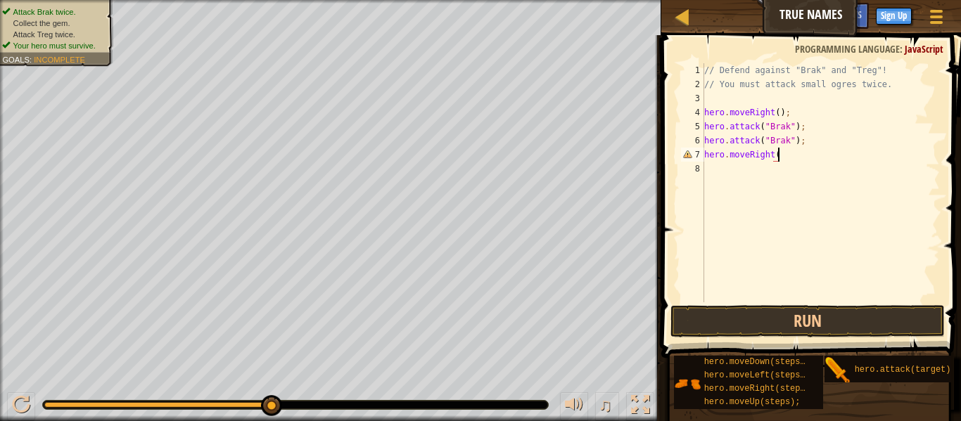
type textarea "hero.moveRight()"
type textarea "H"
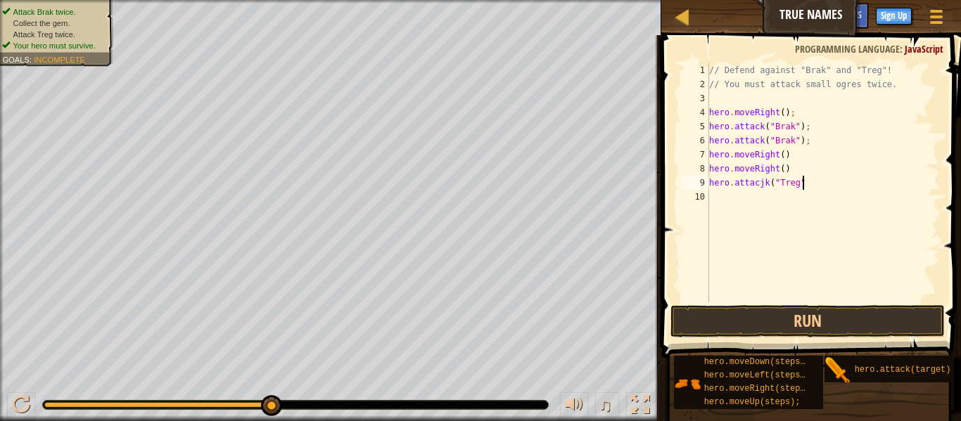
type textarea "hero.attacjk("Treg")"
click at [764, 178] on div "// Defend against "Brak" and "Treg"! // You must attack small ogres twice. hero…" at bounding box center [823, 196] width 234 height 267
type textarea "hero.attack("Treg")"
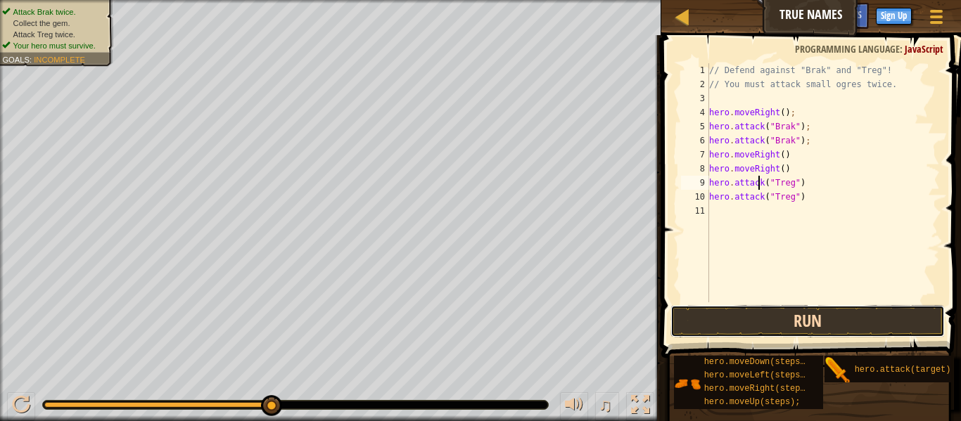
click at [866, 322] on button "Run" at bounding box center [808, 321] width 274 height 32
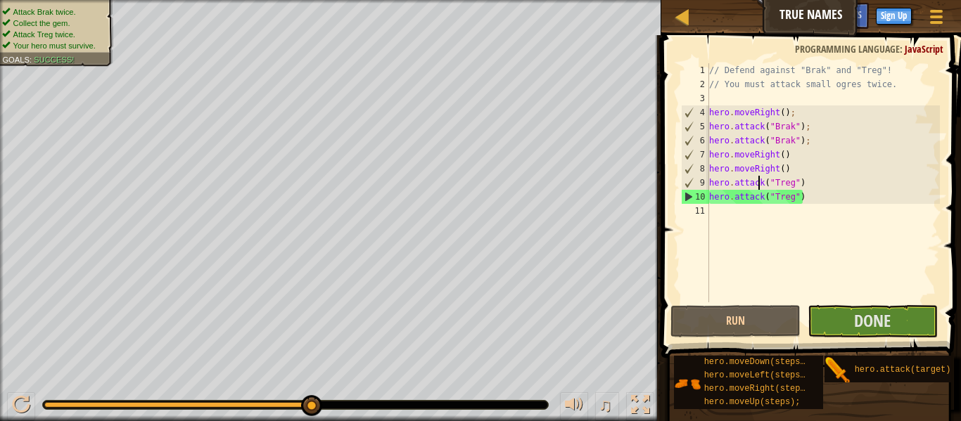
click at [742, 222] on div "// Defend against "Brak" and "Treg"! // You must attack small ogres twice. hero…" at bounding box center [823, 196] width 234 height 267
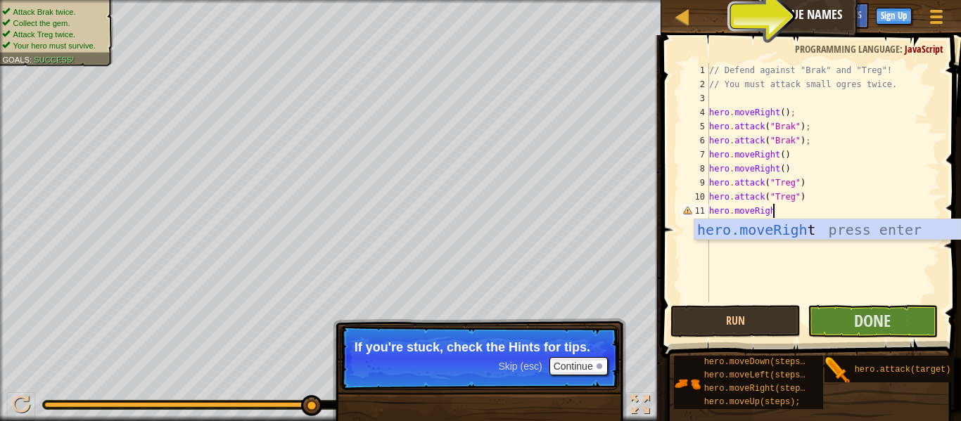
scroll to position [6, 9]
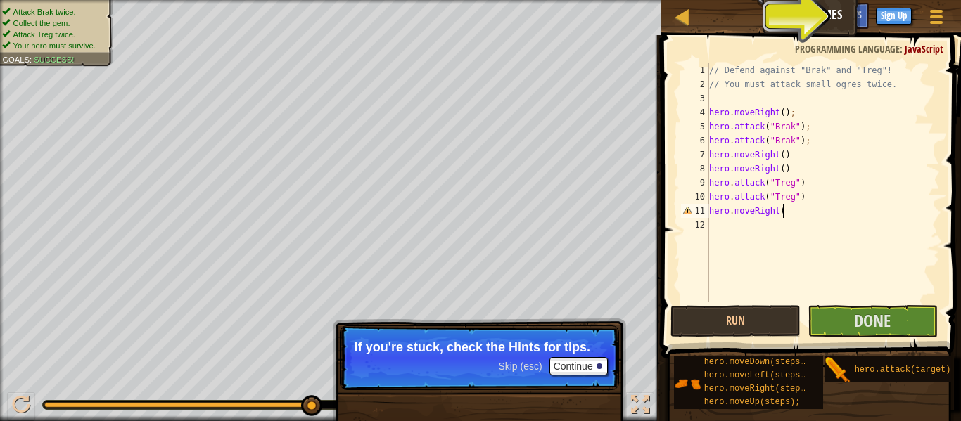
type textarea "hero.moveRight()"
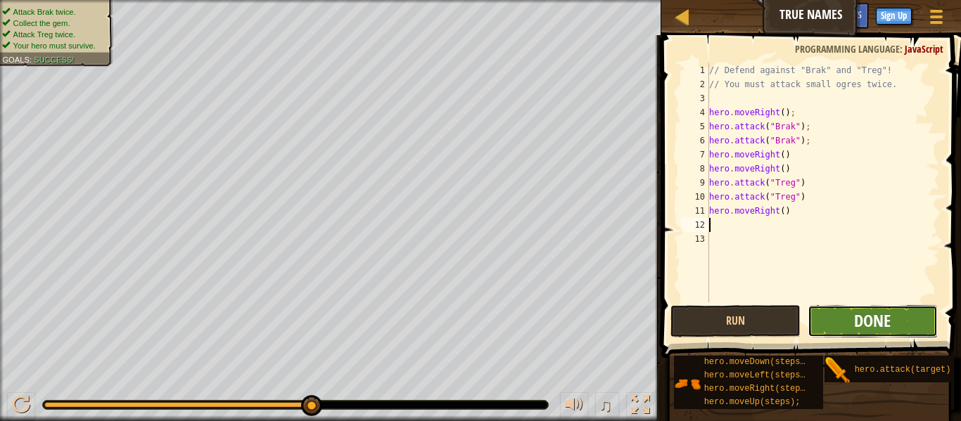
click at [865, 315] on span "Done" at bounding box center [872, 321] width 37 height 23
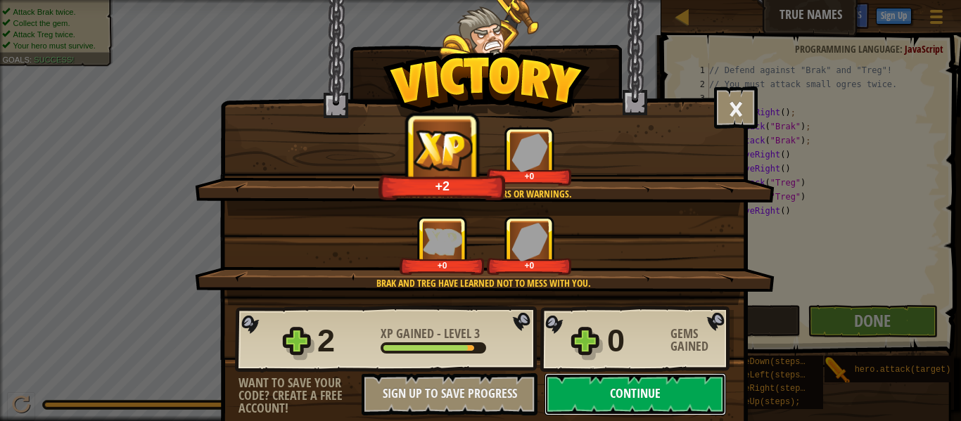
click at [607, 393] on button "Continue" at bounding box center [636, 395] width 182 height 42
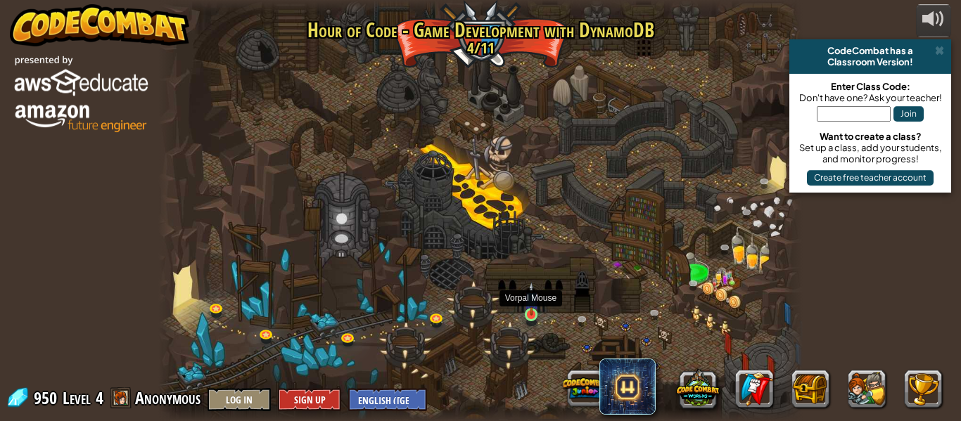
click at [531, 313] on img at bounding box center [531, 299] width 15 height 34
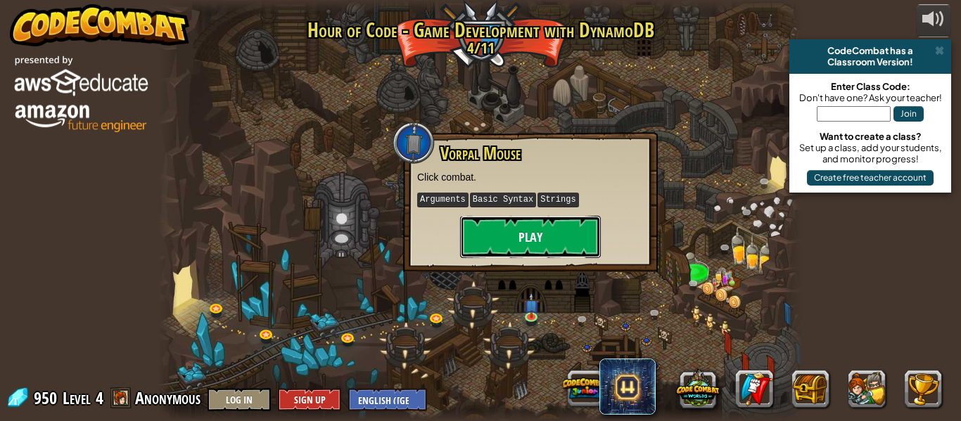
click at [517, 238] on button "Play" at bounding box center [530, 237] width 141 height 42
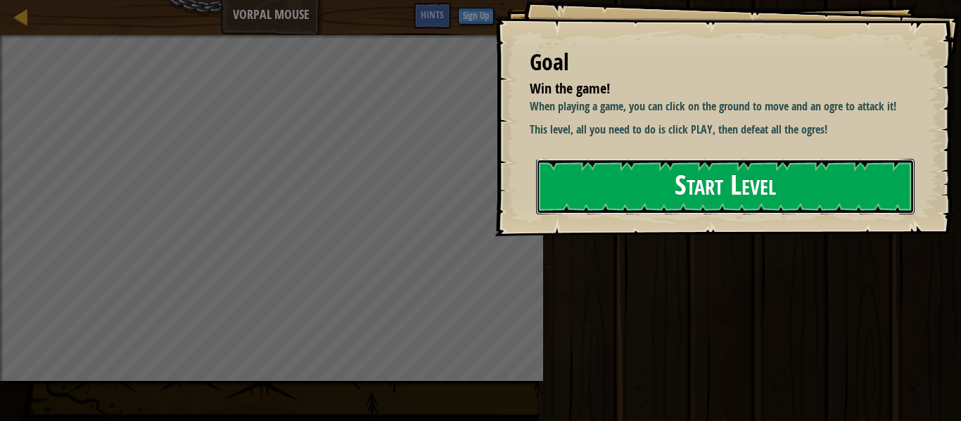
click at [655, 205] on button "Start Level" at bounding box center [725, 187] width 379 height 56
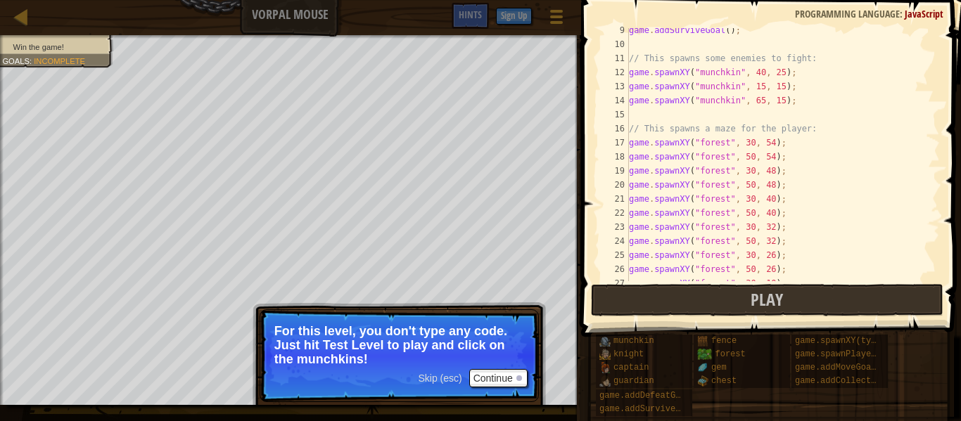
scroll to position [132, 0]
click at [493, 367] on p "For this level, you don't type any code. Just hit Test Level to play and click …" at bounding box center [399, 345] width 250 height 42
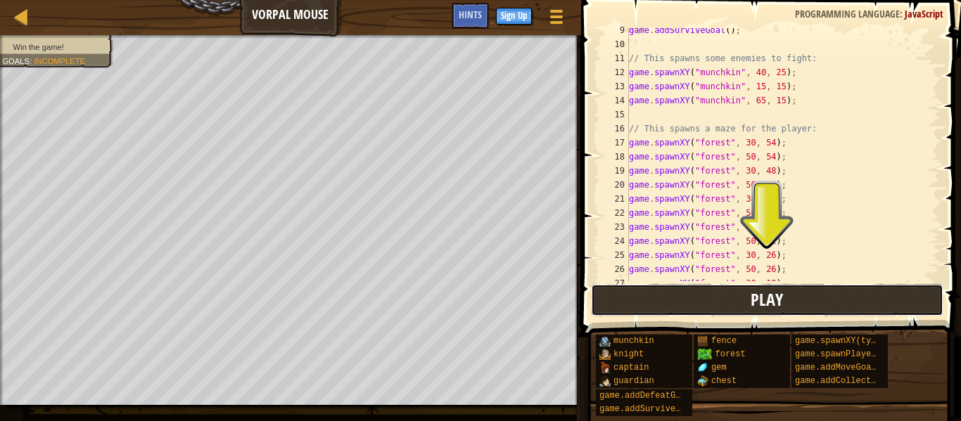
click at [654, 300] on button "Play" at bounding box center [767, 300] width 353 height 32
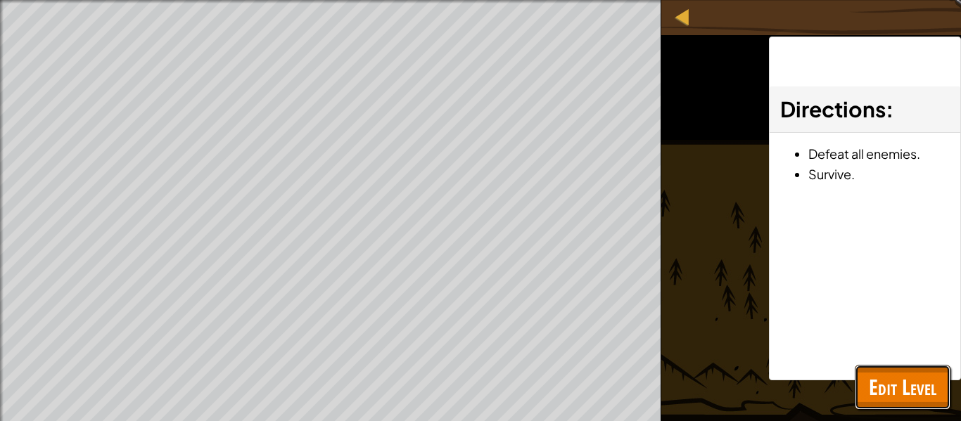
click at [875, 374] on span "Edit Level" at bounding box center [903, 387] width 68 height 29
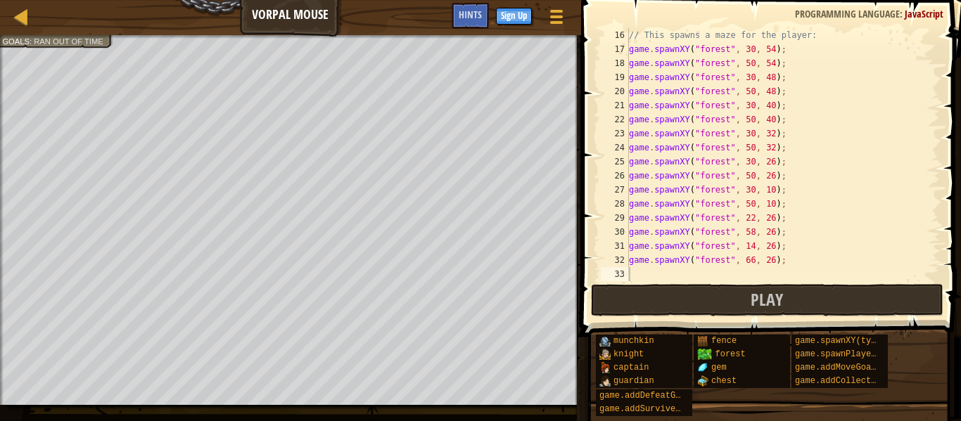
scroll to position [225, 0]
click at [654, 272] on div "// This spawns a maze for the player: game . spawnXY ( "forest" , 30 , 54 ) ; g…" at bounding box center [783, 168] width 314 height 281
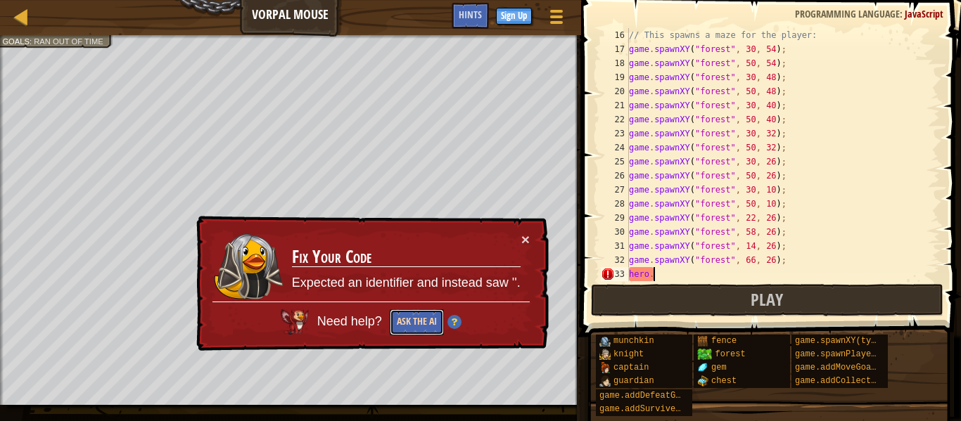
click at [406, 326] on button "Ask the AI" at bounding box center [417, 323] width 54 height 26
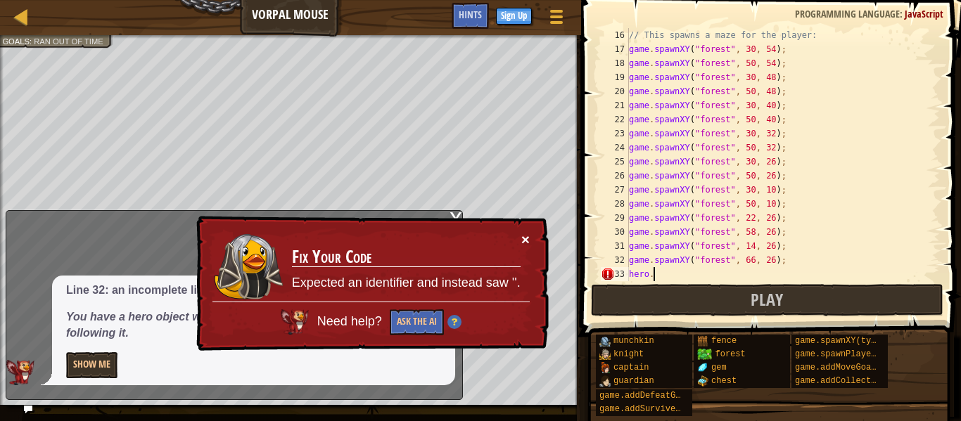
click at [524, 242] on button "×" at bounding box center [525, 239] width 8 height 15
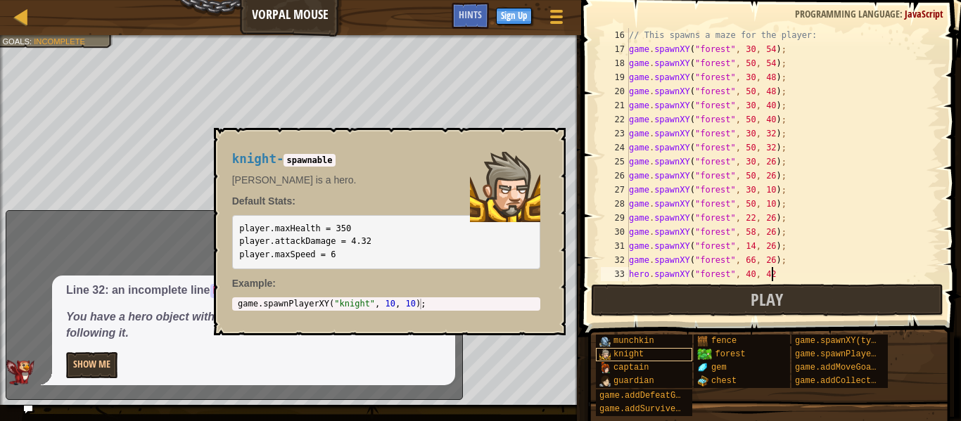
scroll to position [6, 20]
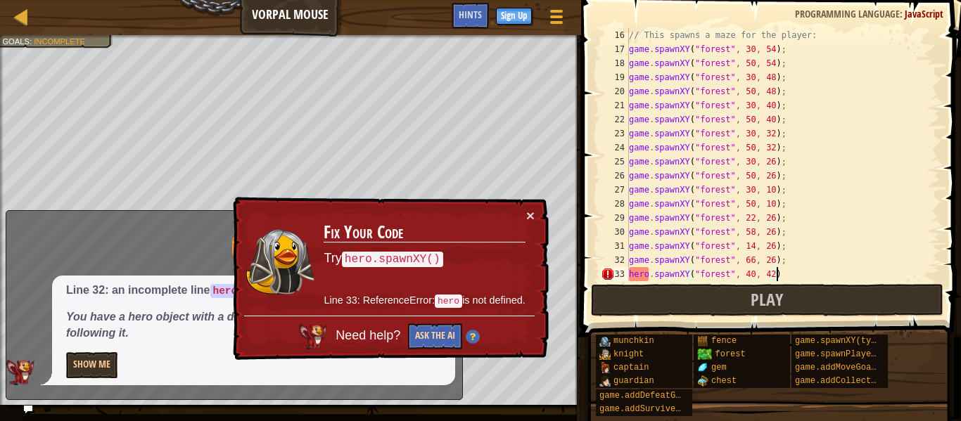
type textarea "hero.spawnXY("forest", 40, 42)"
click at [447, 334] on button "Ask the AI" at bounding box center [435, 337] width 54 height 26
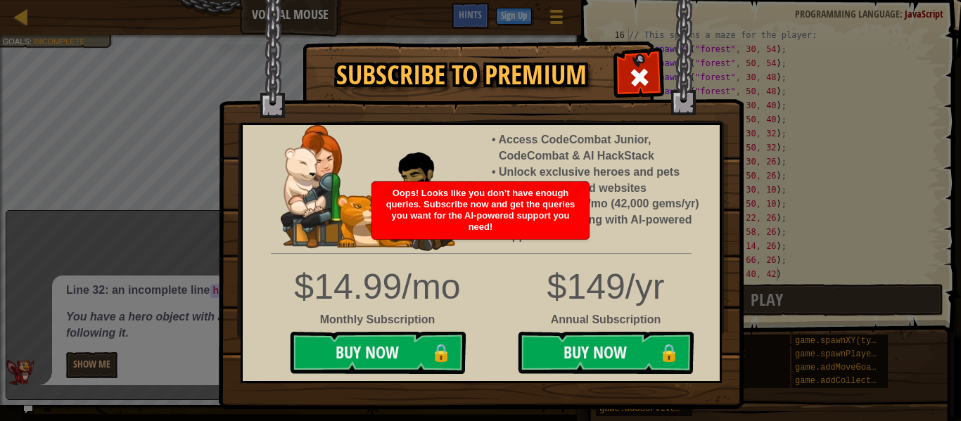
click at [661, 85] on img at bounding box center [481, 204] width 525 height 409
click at [658, 85] on div at bounding box center [639, 75] width 44 height 44
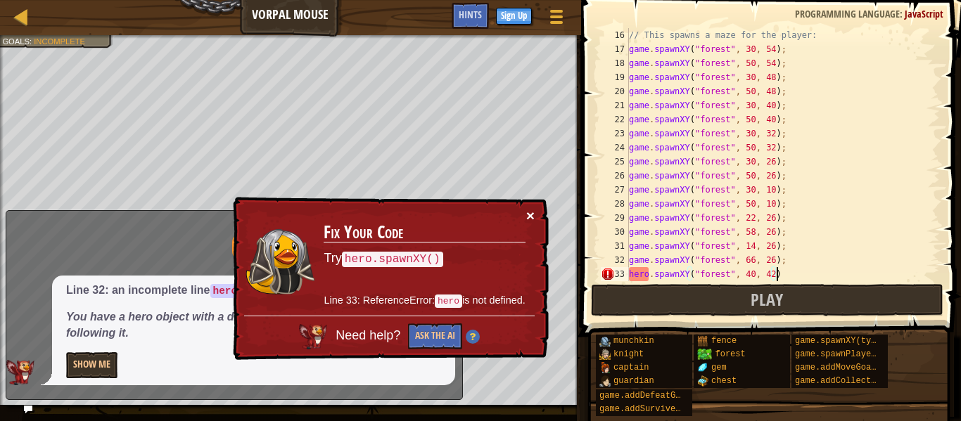
click at [534, 212] on button "×" at bounding box center [530, 215] width 8 height 15
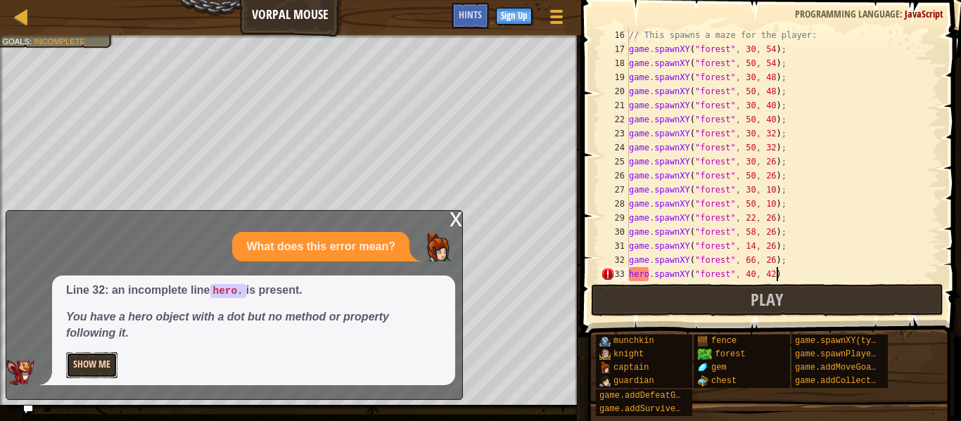
click at [116, 366] on button "Show Me" at bounding box center [91, 366] width 51 height 26
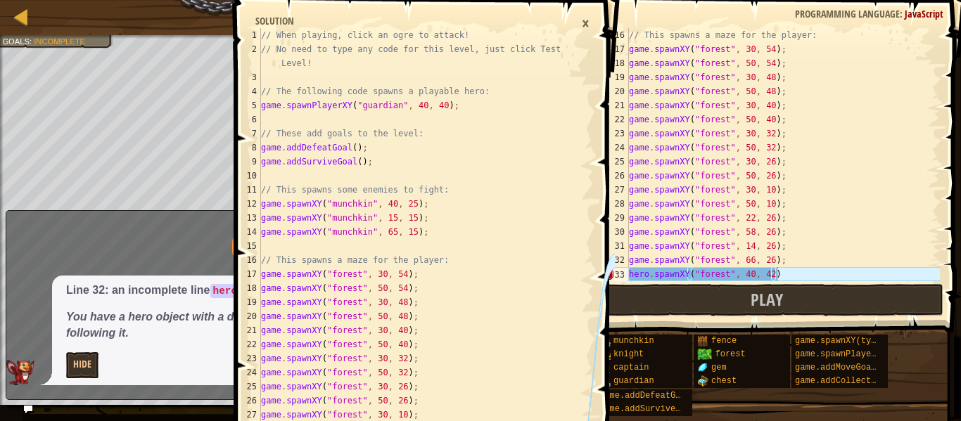
click at [793, 272] on div "// This spawns a maze for the player: game . spawnXY ( "forest" , 30 , 54 ) ; g…" at bounding box center [783, 168] width 314 height 281
type textarea "h"
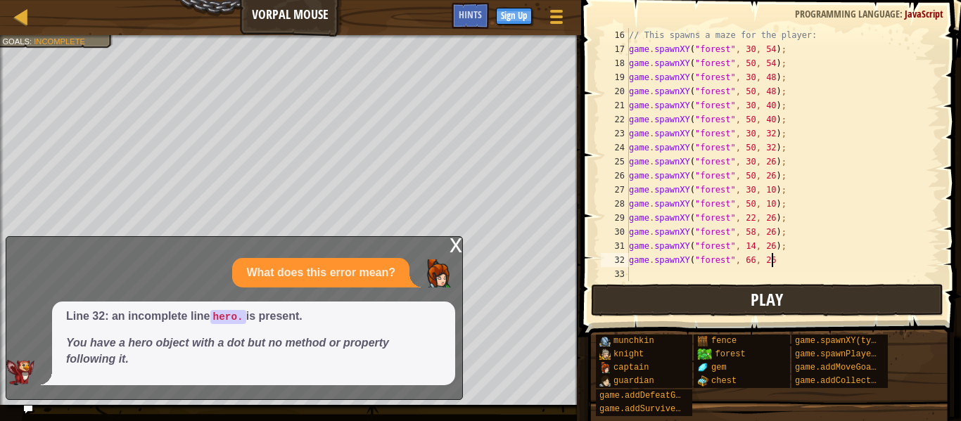
scroll to position [6, 20]
type textarea "game.spawnXY("forest", 66, 26);"
click at [809, 294] on button "Play" at bounding box center [767, 300] width 353 height 32
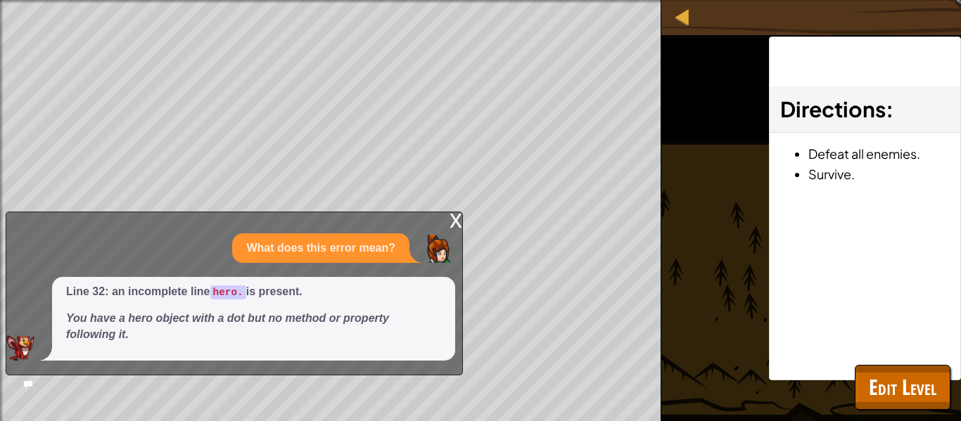
click at [459, 217] on div "x" at bounding box center [456, 219] width 13 height 14
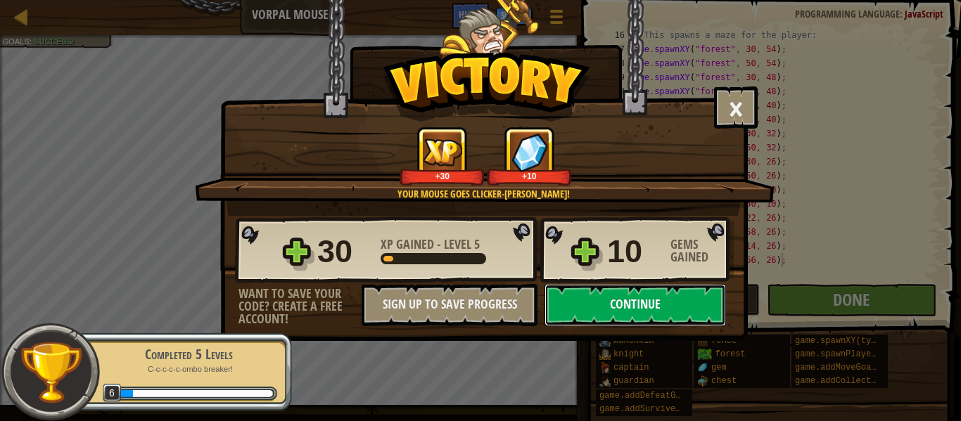
click at [602, 305] on button "Continue" at bounding box center [636, 305] width 182 height 42
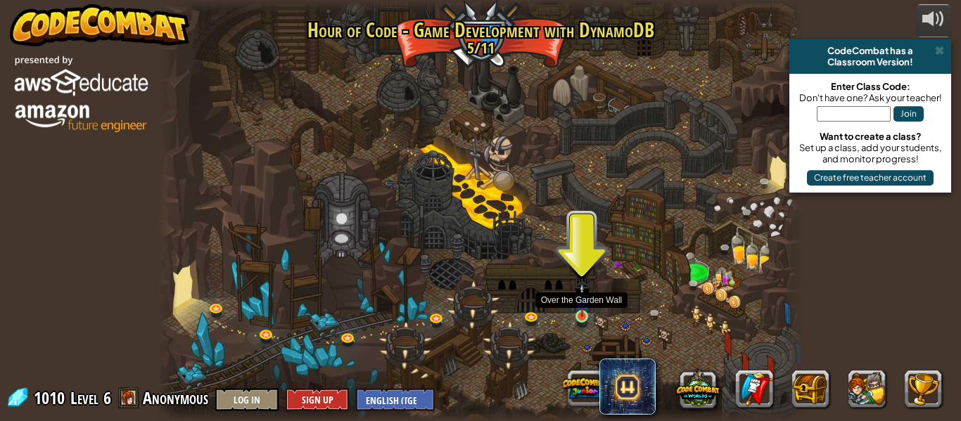
click at [583, 307] on img at bounding box center [582, 301] width 15 height 34
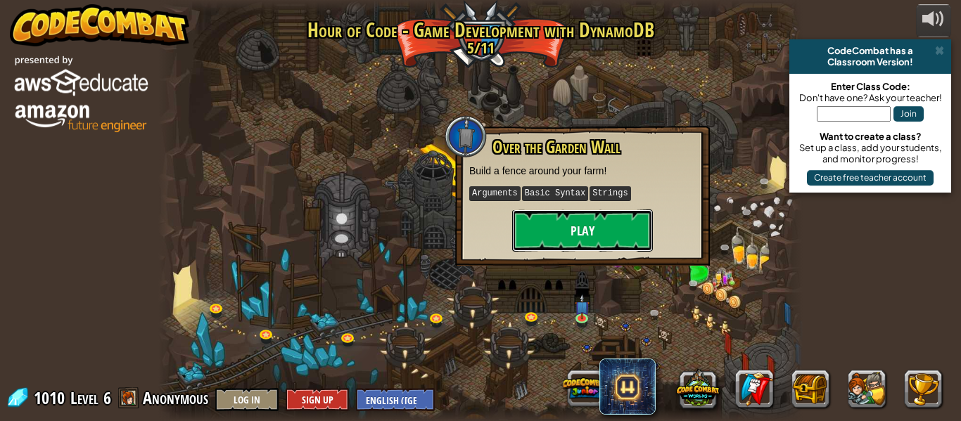
click at [556, 240] on button "Play" at bounding box center [582, 231] width 141 height 42
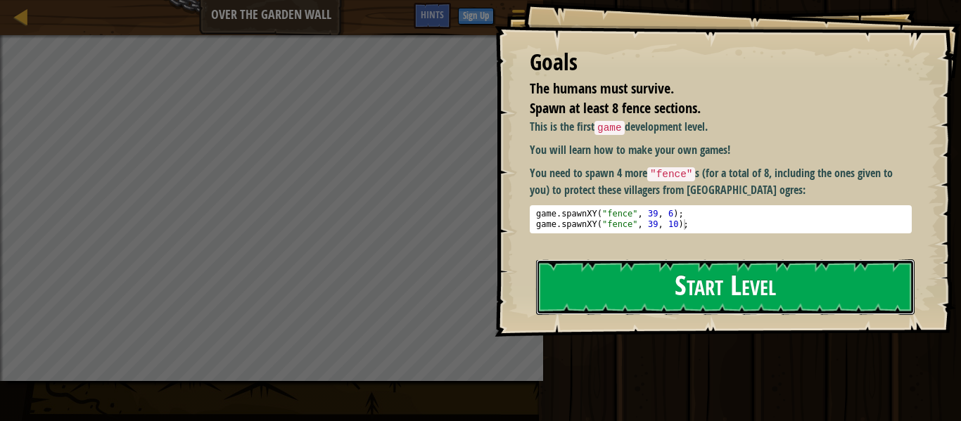
click at [590, 294] on button "Start Level" at bounding box center [725, 288] width 379 height 56
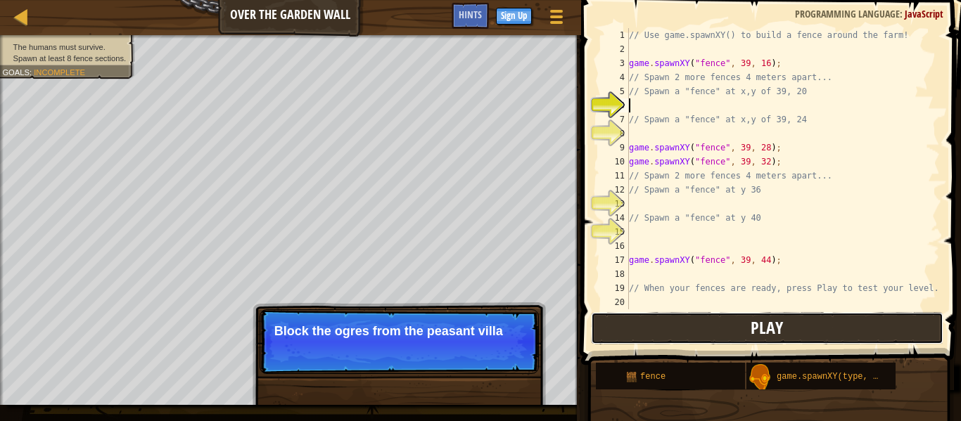
click at [617, 340] on button "Play" at bounding box center [767, 328] width 353 height 32
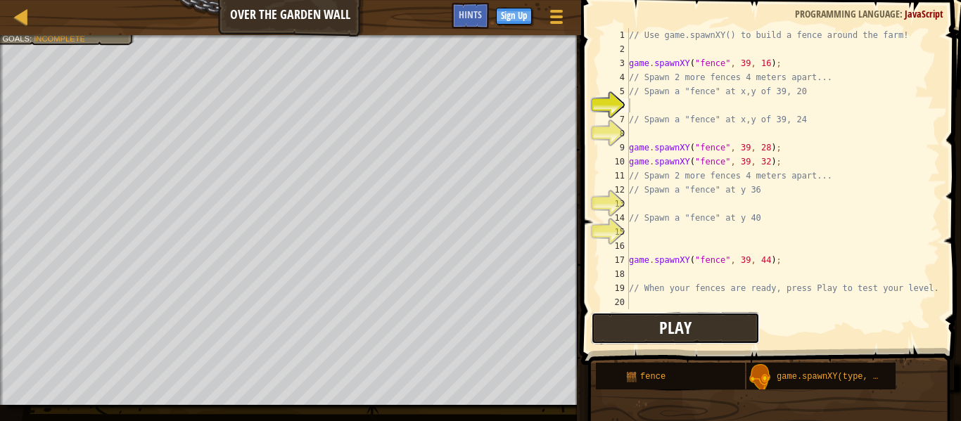
click at [673, 336] on span "Play" at bounding box center [675, 328] width 32 height 23
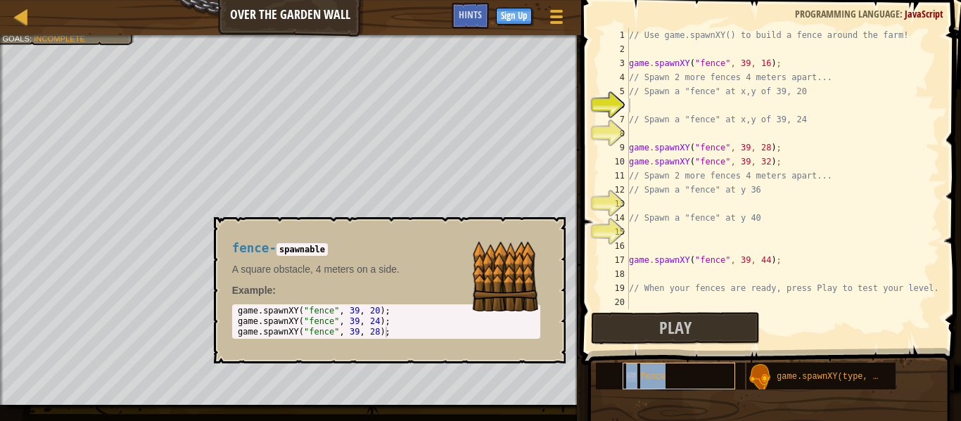
click at [654, 373] on span "fence" at bounding box center [652, 377] width 25 height 10
click at [655, 375] on span "fence" at bounding box center [652, 377] width 25 height 10
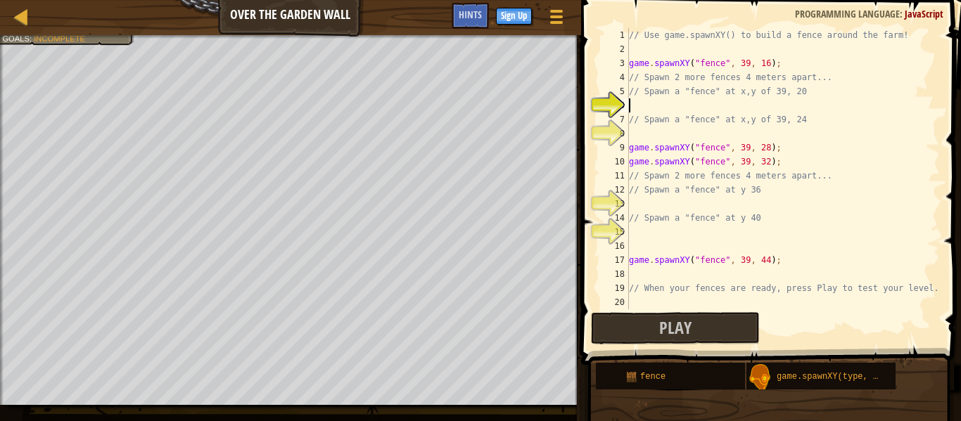
click at [660, 296] on div "// Use game.spawnXY() to build a fence around the farm! game . spawnXY ( "fence…" at bounding box center [783, 183] width 314 height 310
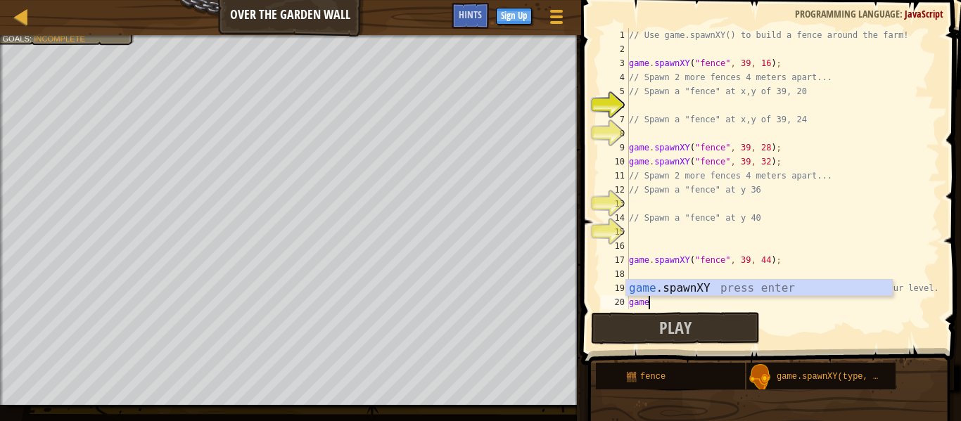
scroll to position [6, 2]
click at [870, 215] on div "// Use game.spawnXY() to build a fence around the farm! game . spawnXY ( "fence…" at bounding box center [783, 183] width 314 height 310
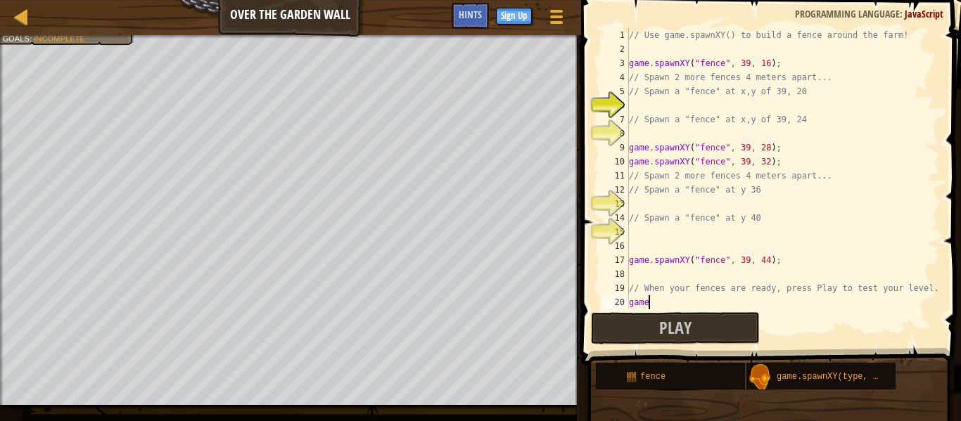
click at [685, 307] on div "// Use game.spawnXY() to build a fence around the farm! game . spawnXY ( "fence…" at bounding box center [783, 183] width 314 height 310
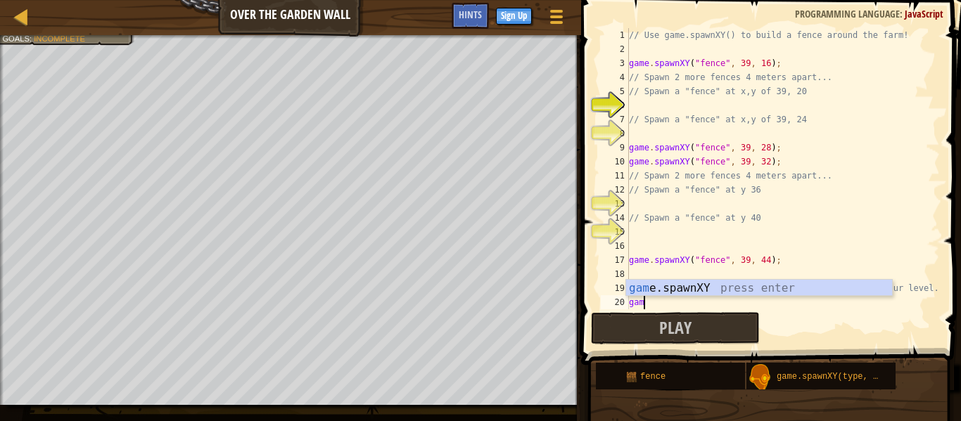
scroll to position [6, 1]
type textarea "g"
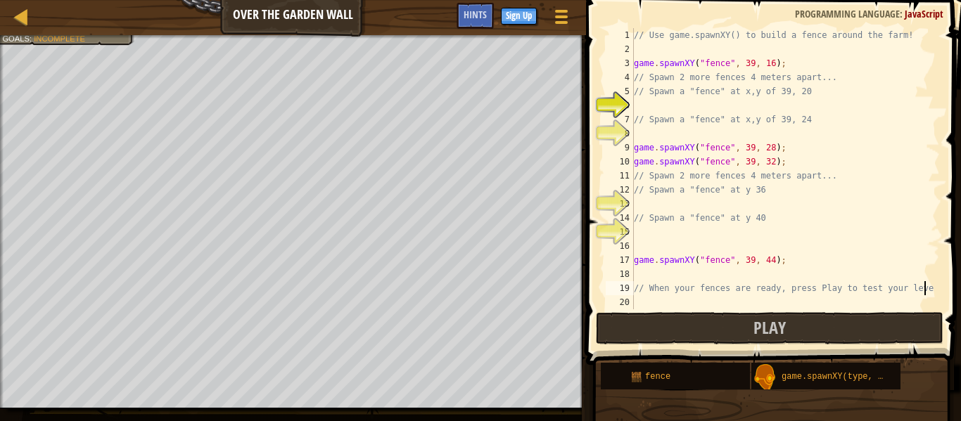
type textarea "// When your fences are ready, press Play to test your level"
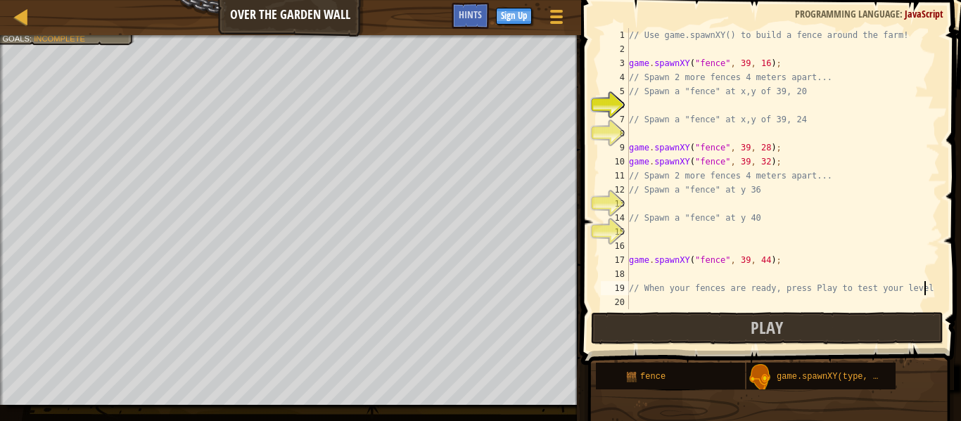
click at [663, 231] on div "// Use game.spawnXY() to build a fence around the farm! game . spawnXY ( "fence…" at bounding box center [783, 183] width 314 height 310
type textarea "game.spawnXY("fence",39 , 40);"
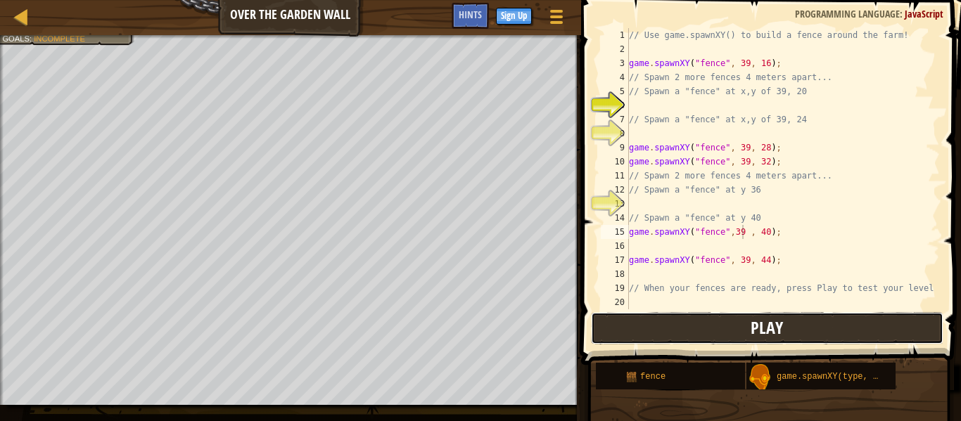
click at [713, 329] on button "Play" at bounding box center [767, 328] width 353 height 32
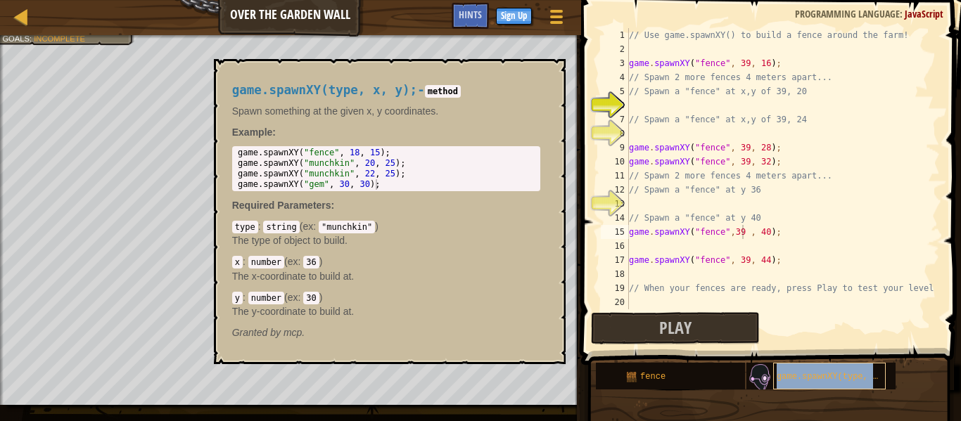
click at [870, 376] on span "game.spawnXY(type, x, y);" at bounding box center [840, 377] width 127 height 10
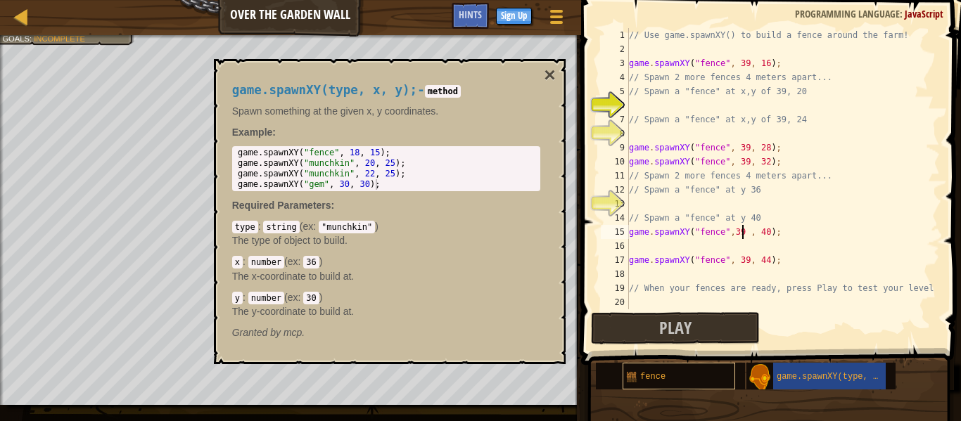
click at [728, 370] on div "fence" at bounding box center [679, 376] width 113 height 27
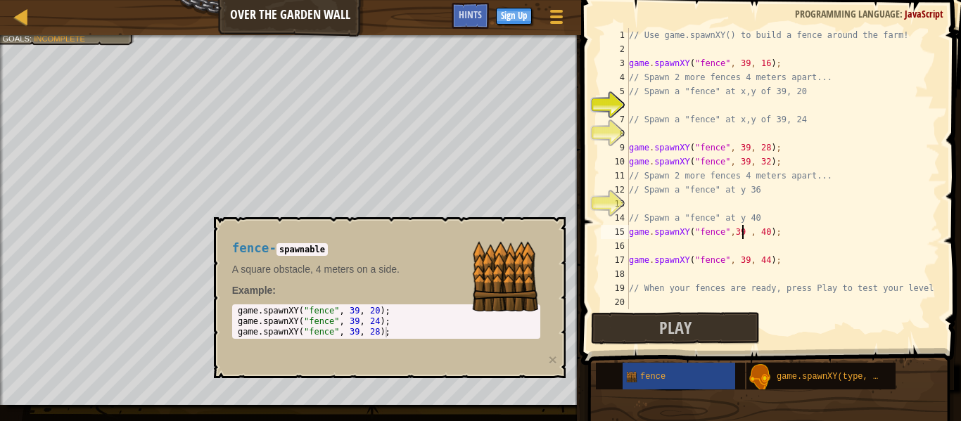
type textarea "game.spawnXY("fence", 39, 28);"
click at [396, 332] on div "game . spawnXY ( "fence" , 39 , 20 ) ; game . spawnXY ( "fence" , 39 , 24 ) ; g…" at bounding box center [352, 332] width 235 height 53
click at [555, 357] on button "×" at bounding box center [552, 360] width 8 height 15
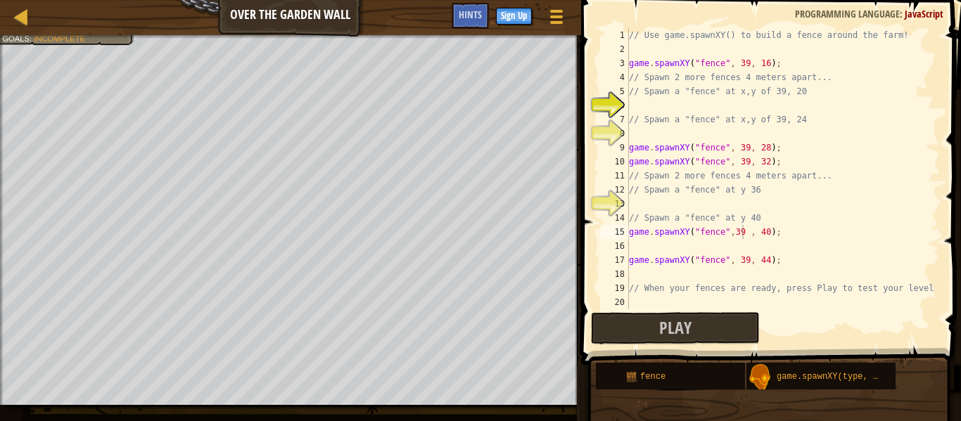
click at [806, 220] on div "// Use game.spawnXY() to build a fence around the farm! game . spawnXY ( "fence…" at bounding box center [783, 183] width 314 height 310
click at [804, 229] on div "// Use game.spawnXY() to build a fence around the farm! game . spawnXY ( "fence…" at bounding box center [783, 183] width 314 height 310
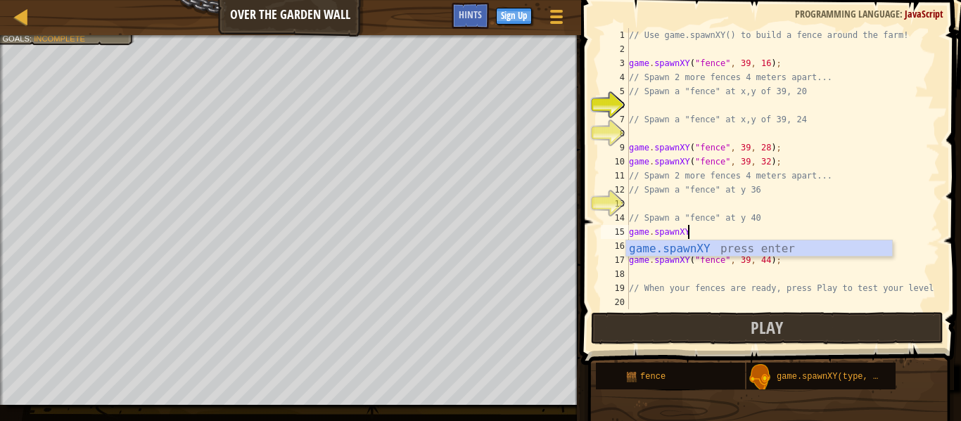
scroll to position [6, 4]
type textarea "g"
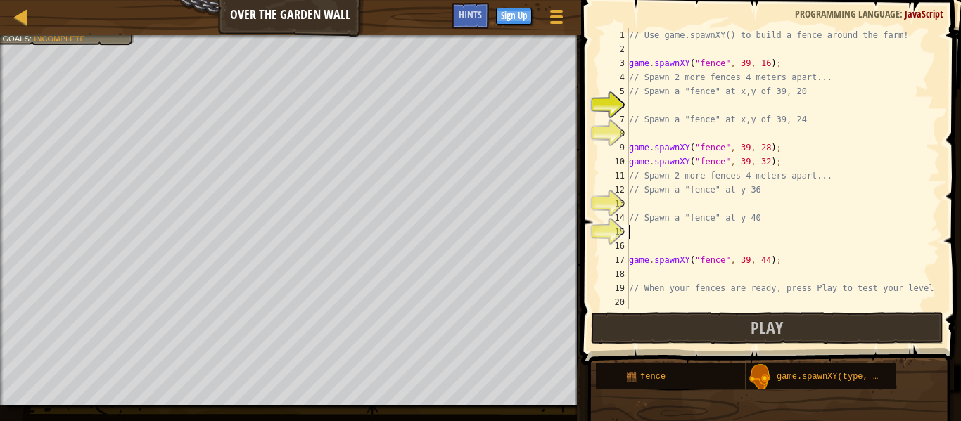
click at [668, 134] on div "// Use game.spawnXY() to build a fence around the farm! game . spawnXY ( "fence…" at bounding box center [783, 183] width 314 height 310
type textarea "game.spawnXY("fence", 39, 24);"
click at [668, 208] on div "// Use game.spawnXY() to build a fence around the farm! game . spawnXY ( "fence…" at bounding box center [783, 183] width 314 height 310
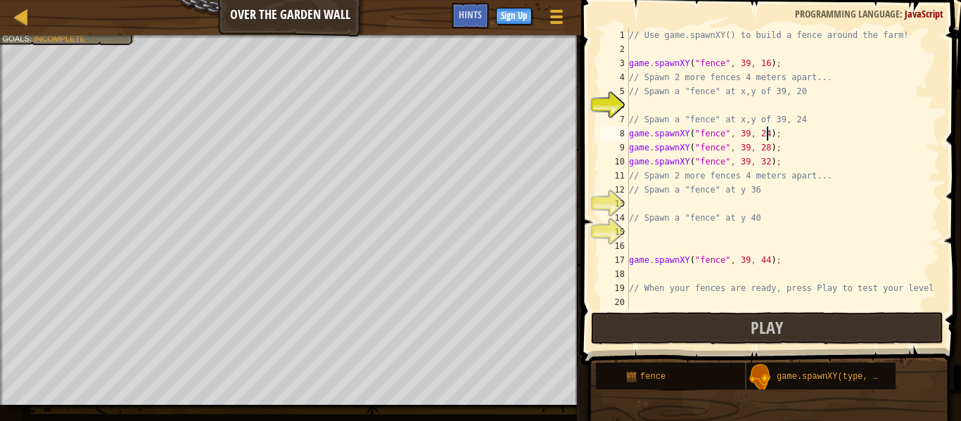
scroll to position [6, 0]
type textarea "/"
click at [770, 208] on div "// Use game.spawnXY() to build a fence around the farm! game . spawnXY ( "fence…" at bounding box center [783, 183] width 314 height 310
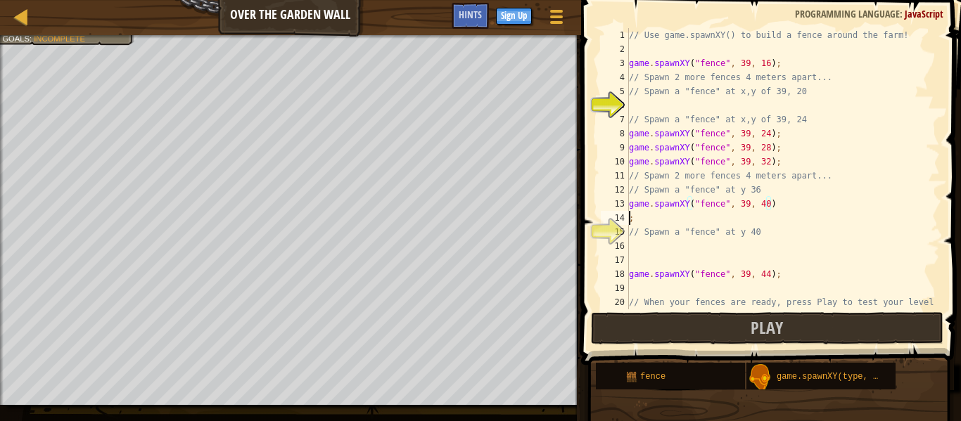
scroll to position [6, 0]
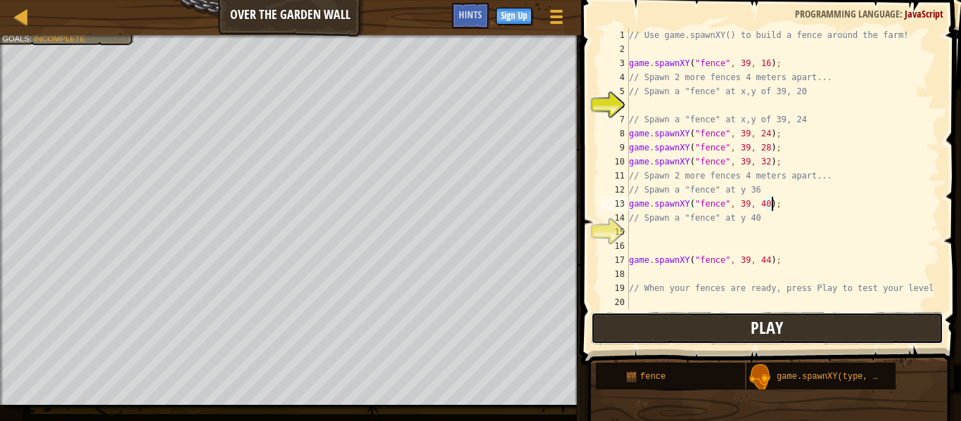
click at [812, 319] on button "Play" at bounding box center [767, 328] width 353 height 32
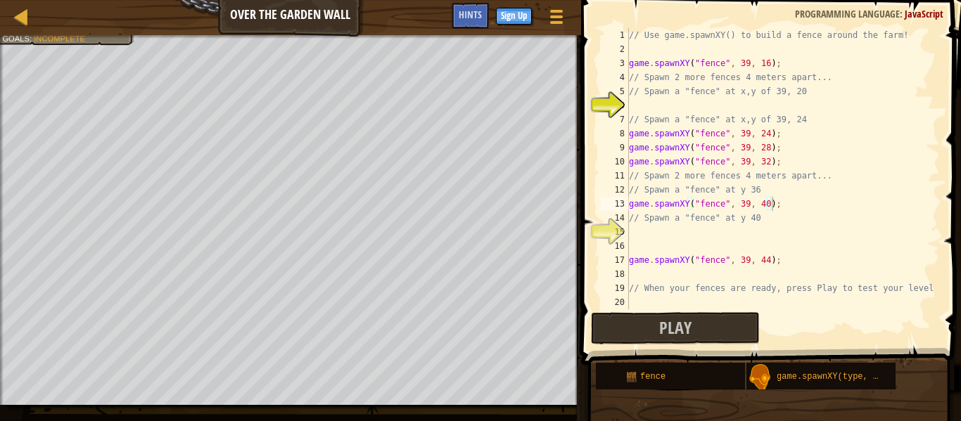
click at [747, 205] on div "// Use game.spawnXY() to build a fence around the farm! game . spawnXY ( "fence…" at bounding box center [783, 183] width 314 height 310
click at [768, 201] on div "// Use game.spawnXY() to build a fence around the farm! game . spawnXY ( "fence…" at bounding box center [783, 183] width 314 height 310
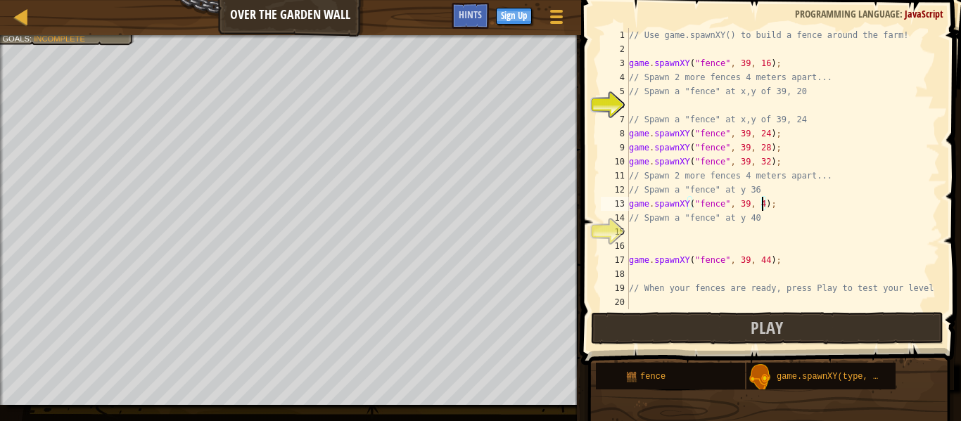
type textarea "game.spawnXY("fence", 39, 439);"
type textarea "game.spawnXY("fence", 39, 39);"
click at [821, 340] on button "Play" at bounding box center [767, 328] width 353 height 32
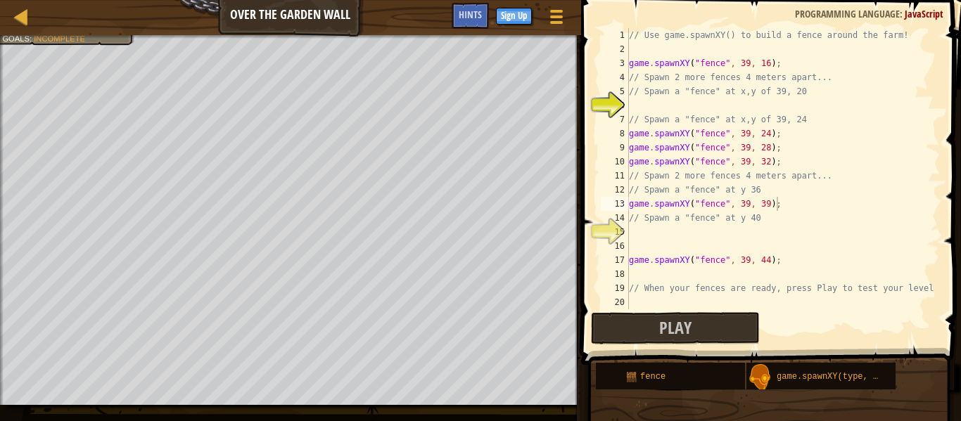
click at [775, 207] on div "// Use game.spawnXY() to build a fence around the farm! game . spawnXY ( "fence…" at bounding box center [783, 183] width 314 height 310
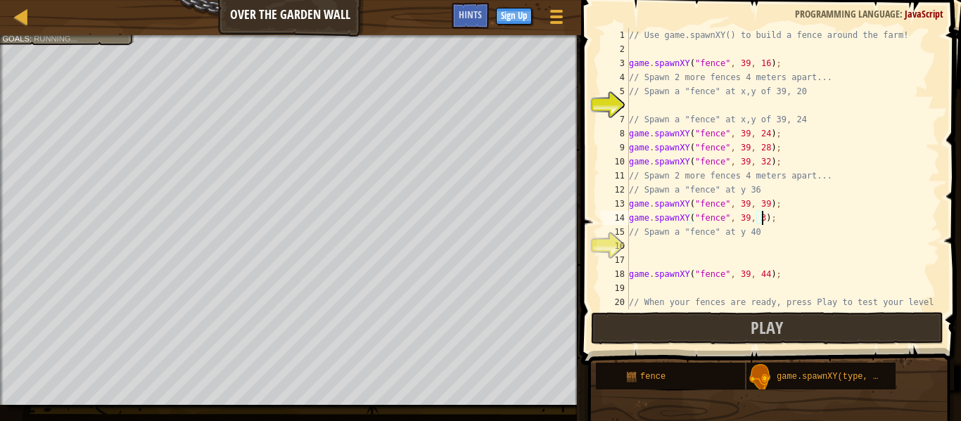
scroll to position [6, 20]
type textarea "game.spawnXY("fence", 39, 36);"
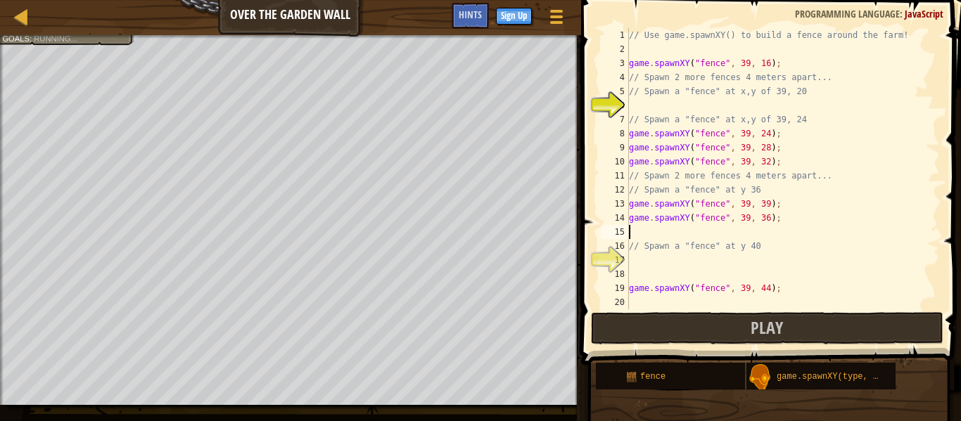
scroll to position [6, 0]
type textarea "game.spawnXY("fence", 39, 36);"
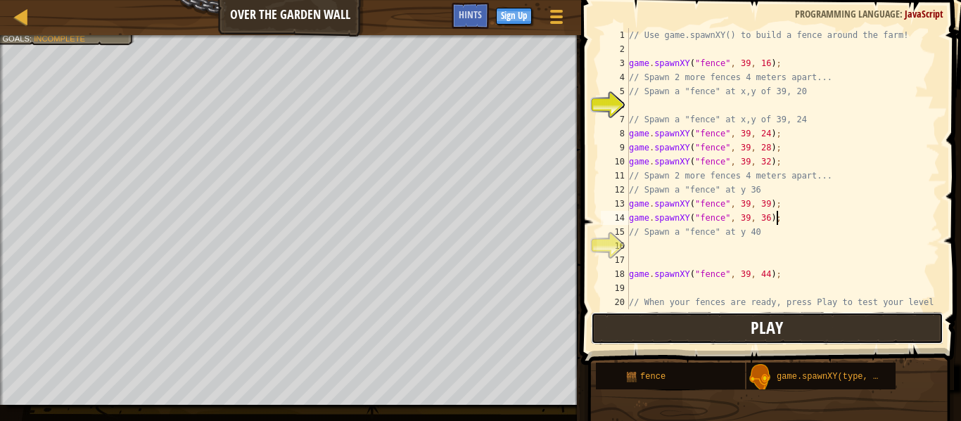
click at [773, 324] on span "Play" at bounding box center [767, 328] width 32 height 23
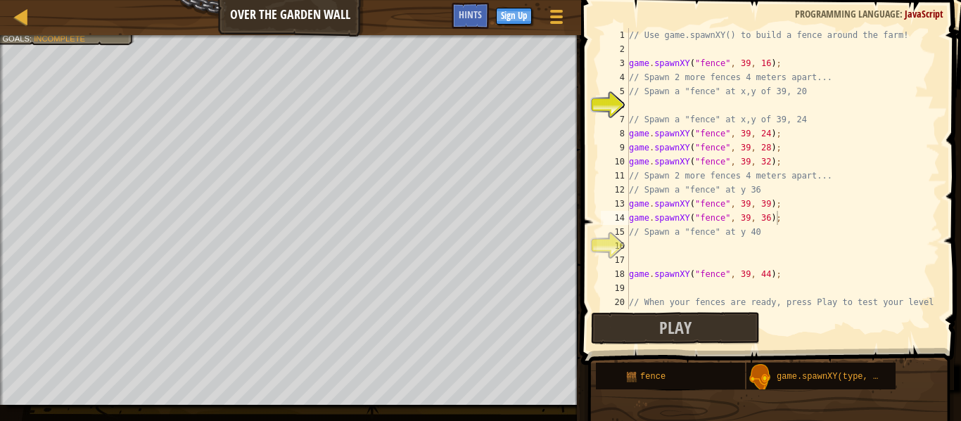
click at [674, 108] on div "// Use game.spawnXY() to build a fence around the farm! game . spawnXY ( "fence…" at bounding box center [783, 183] width 314 height 310
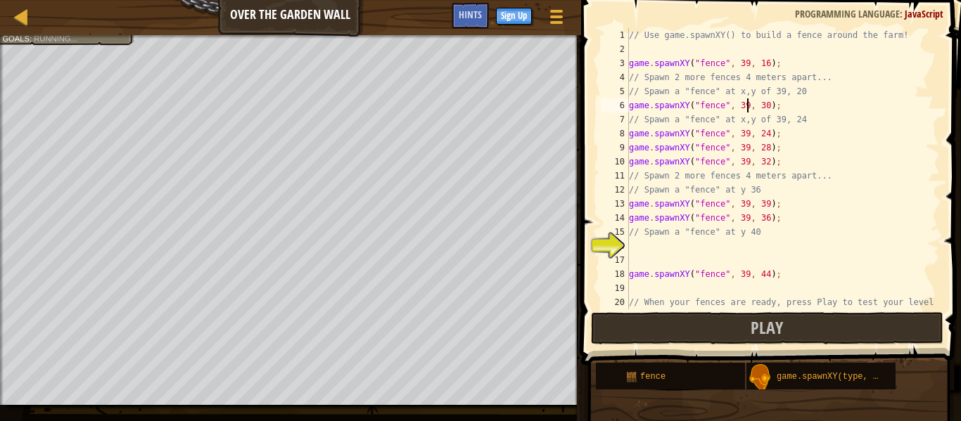
scroll to position [6, 17]
type textarea "game.spawnXY("fence", 39, 20);"
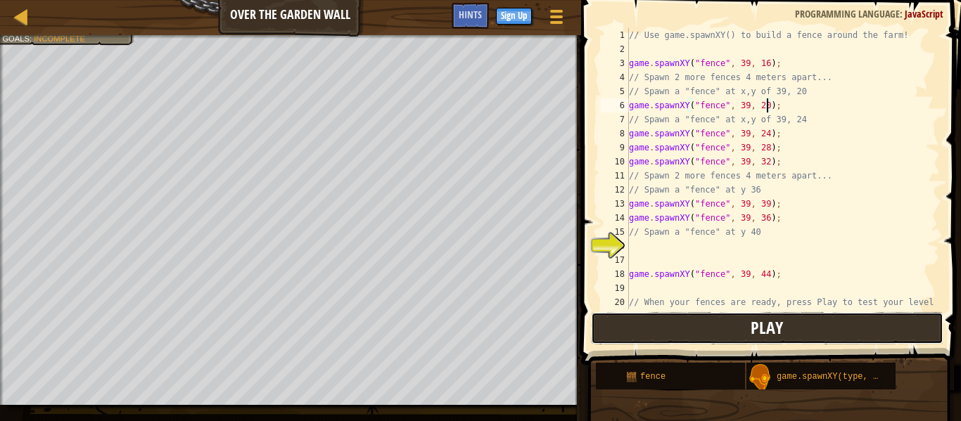
click at [720, 318] on button "Play" at bounding box center [767, 328] width 353 height 32
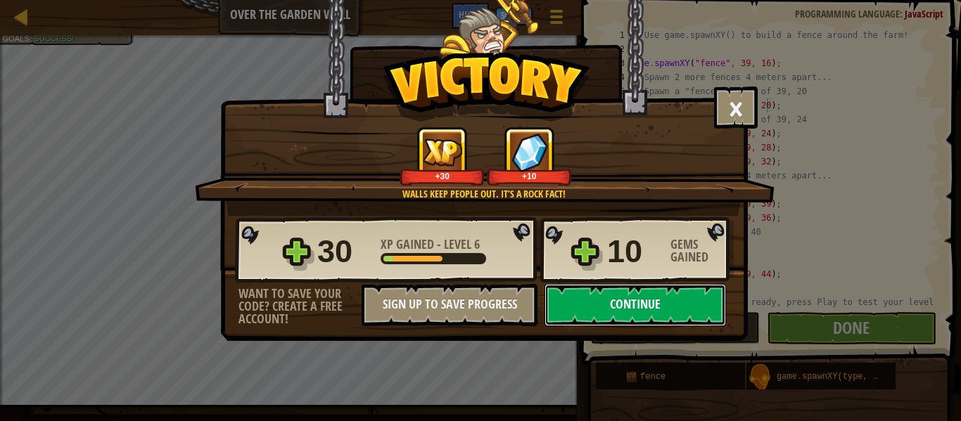
click at [585, 306] on button "Continue" at bounding box center [636, 305] width 182 height 42
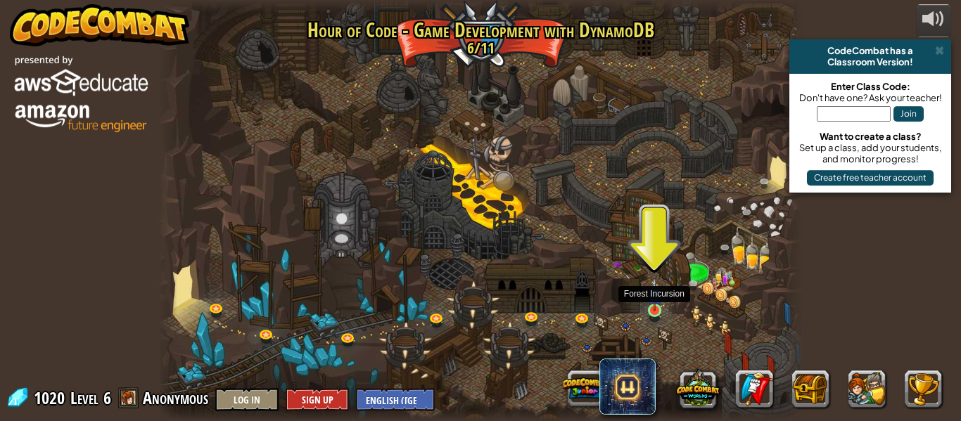
click at [649, 309] on img at bounding box center [654, 295] width 15 height 34
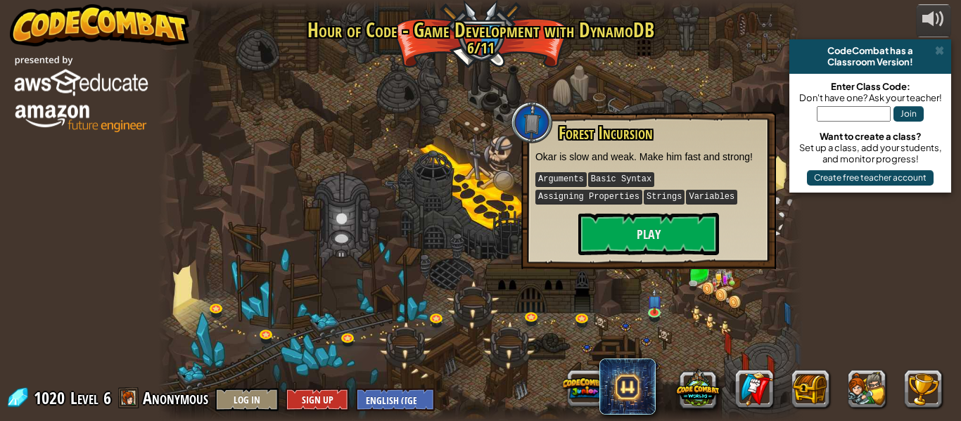
click at [623, 324] on div at bounding box center [480, 210] width 644 height 421
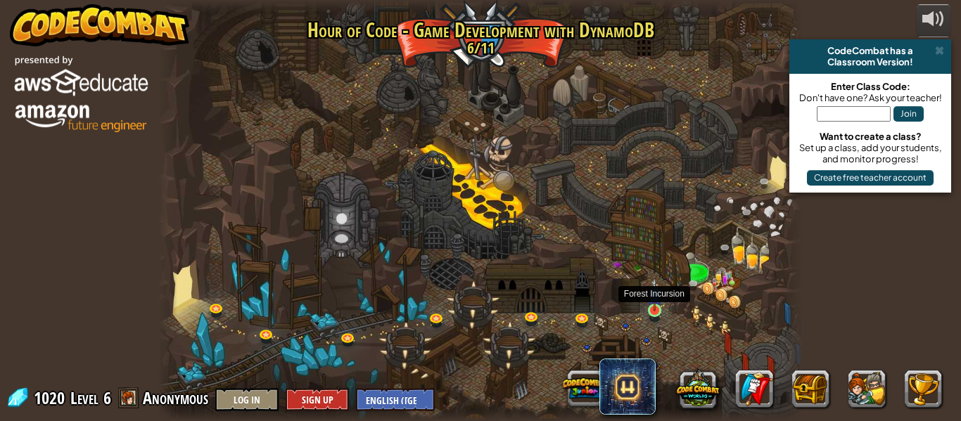
click at [658, 305] on img at bounding box center [654, 295] width 15 height 34
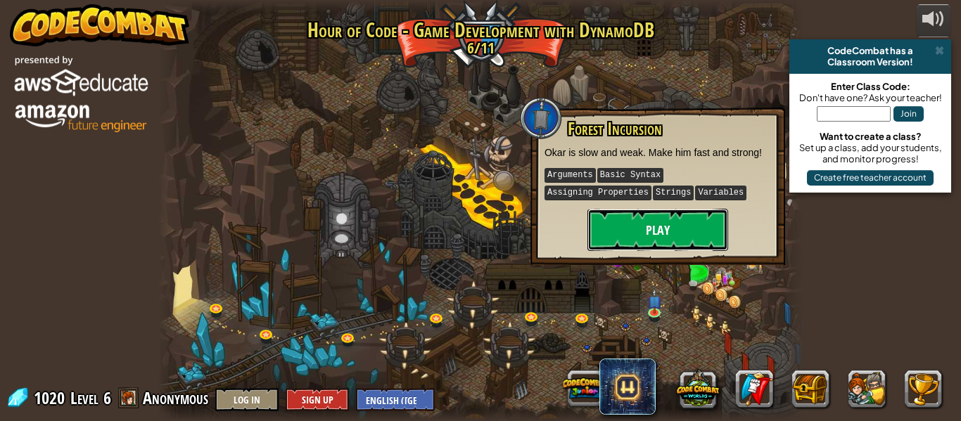
click at [687, 231] on button "Play" at bounding box center [658, 230] width 141 height 42
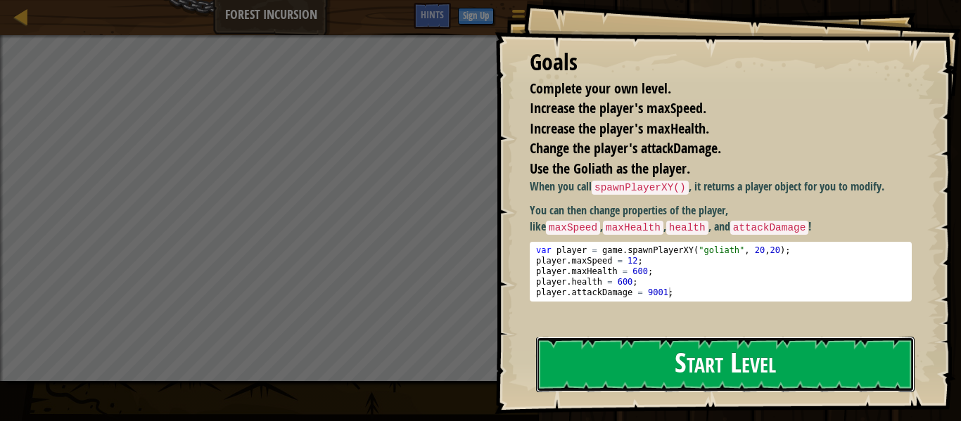
drag, startPoint x: 718, startPoint y: 390, endPoint x: 708, endPoint y: 374, distance: 19.3
click at [708, 374] on button "Start Level" at bounding box center [725, 365] width 379 height 56
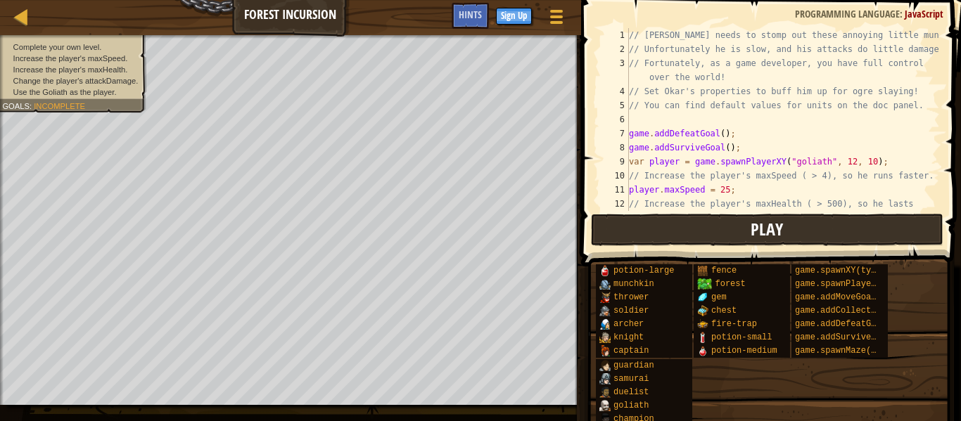
scroll to position [84, 0]
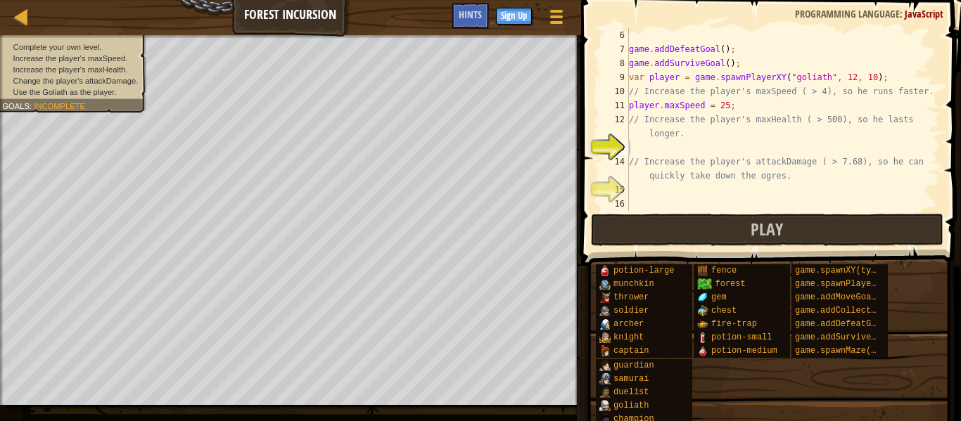
click at [671, 144] on div "game . addDefeatGoal ( ) ; game . addSurviveGoal ( ) ; var player = game . spaw…" at bounding box center [783, 133] width 314 height 211
type textarea "m"
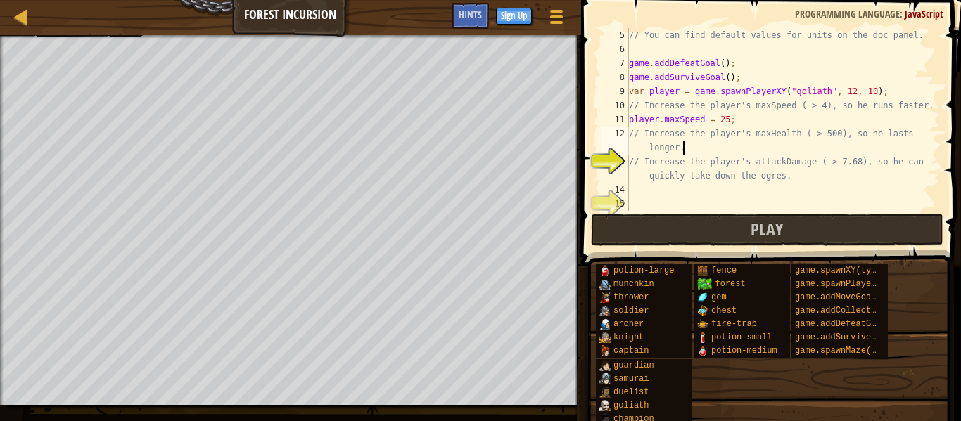
scroll to position [70, 0]
type textarea "// Increase the player's maxHealth ( > 500), so he lasts longer."
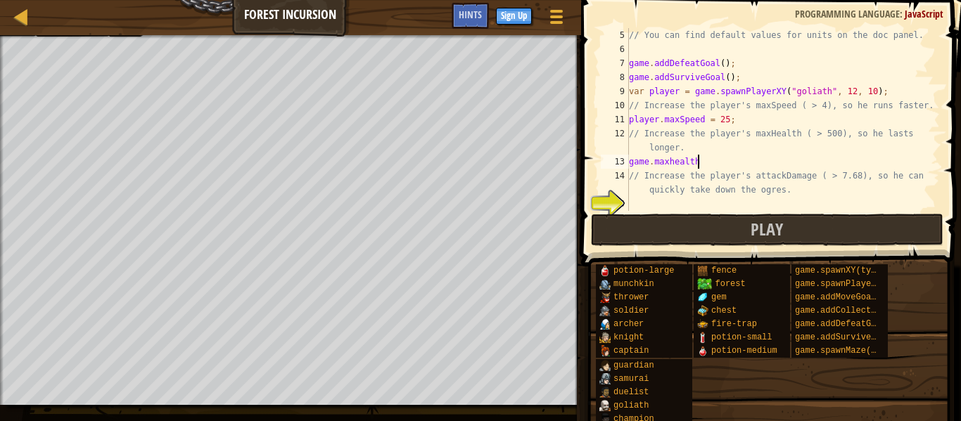
scroll to position [6, 9]
type textarea "game.maxhealth"
